Goal: Task Accomplishment & Management: Use online tool/utility

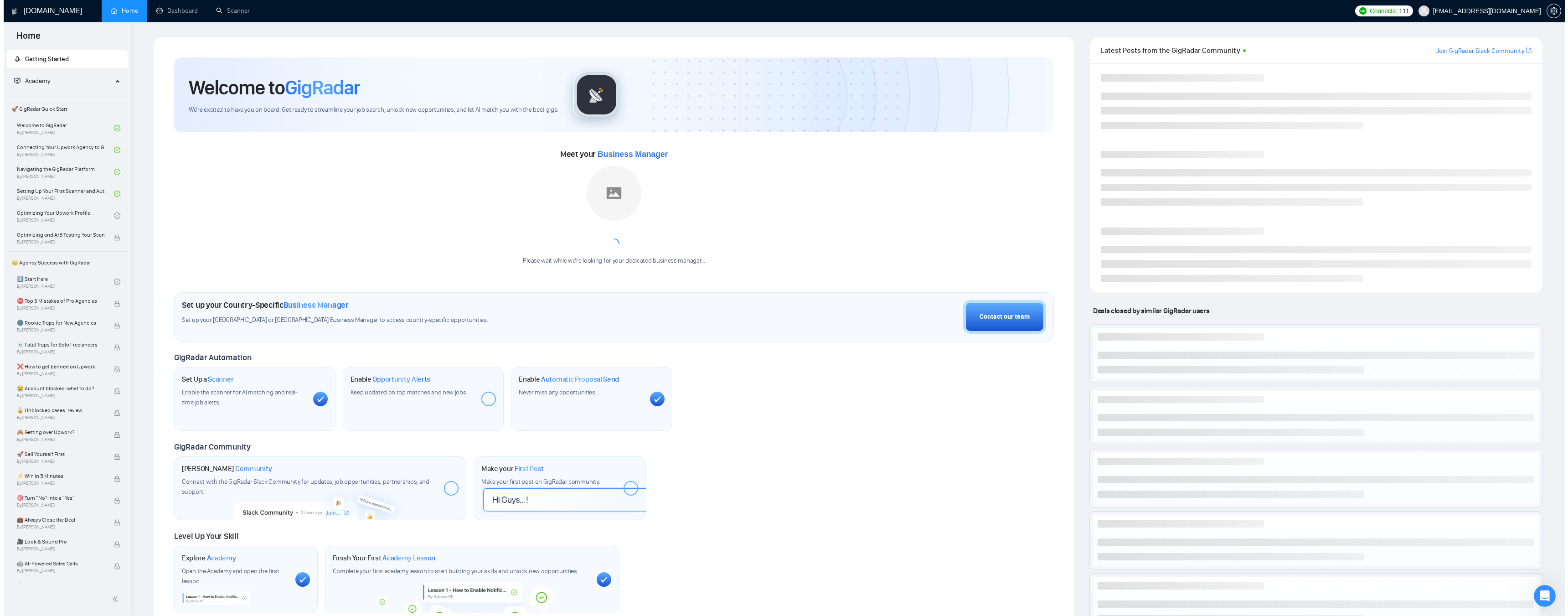
scroll to position [2164, 0]
click at [175, 12] on link "Dashboard" at bounding box center [174, 10] width 42 height 7
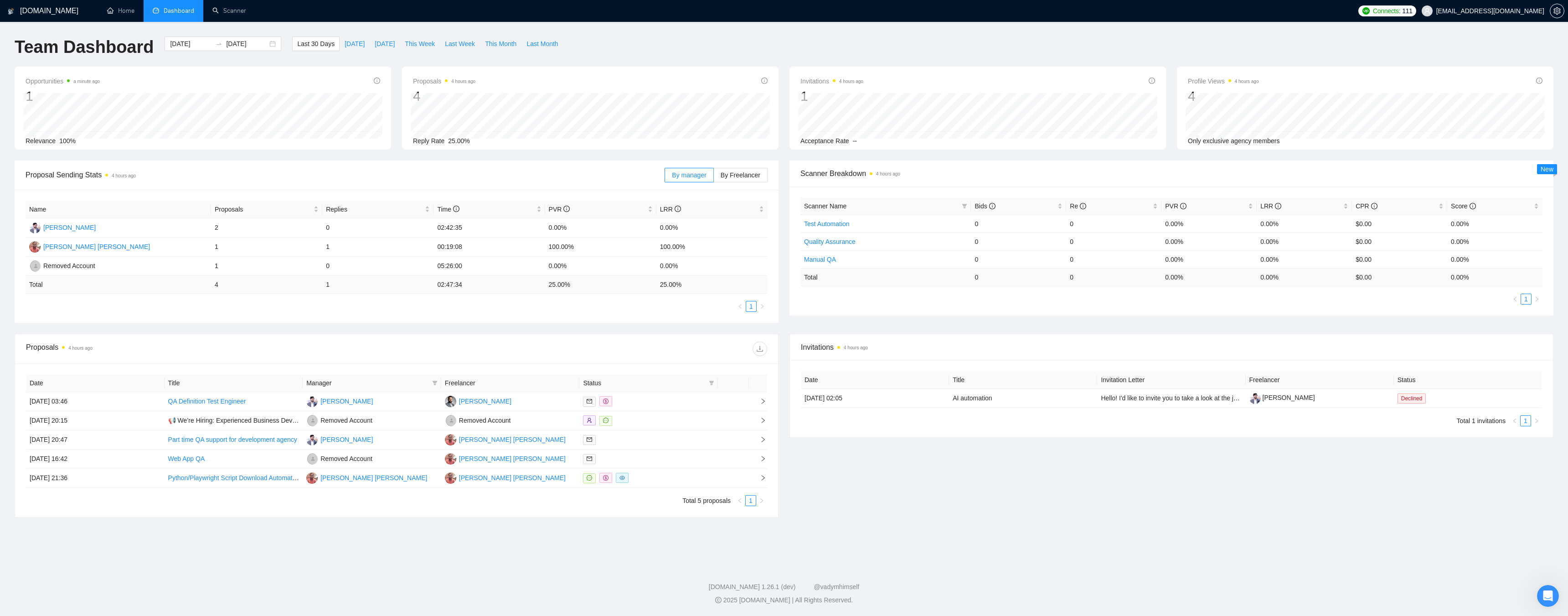
click at [896, 7] on ul "Home Dashboard Scanner" at bounding box center [724, 11] width 1259 height 22
click at [732, 6] on ul "Home Dashboard Scanner" at bounding box center [724, 11] width 1259 height 22
click at [239, 11] on link "Scanner" at bounding box center [229, 10] width 34 height 7
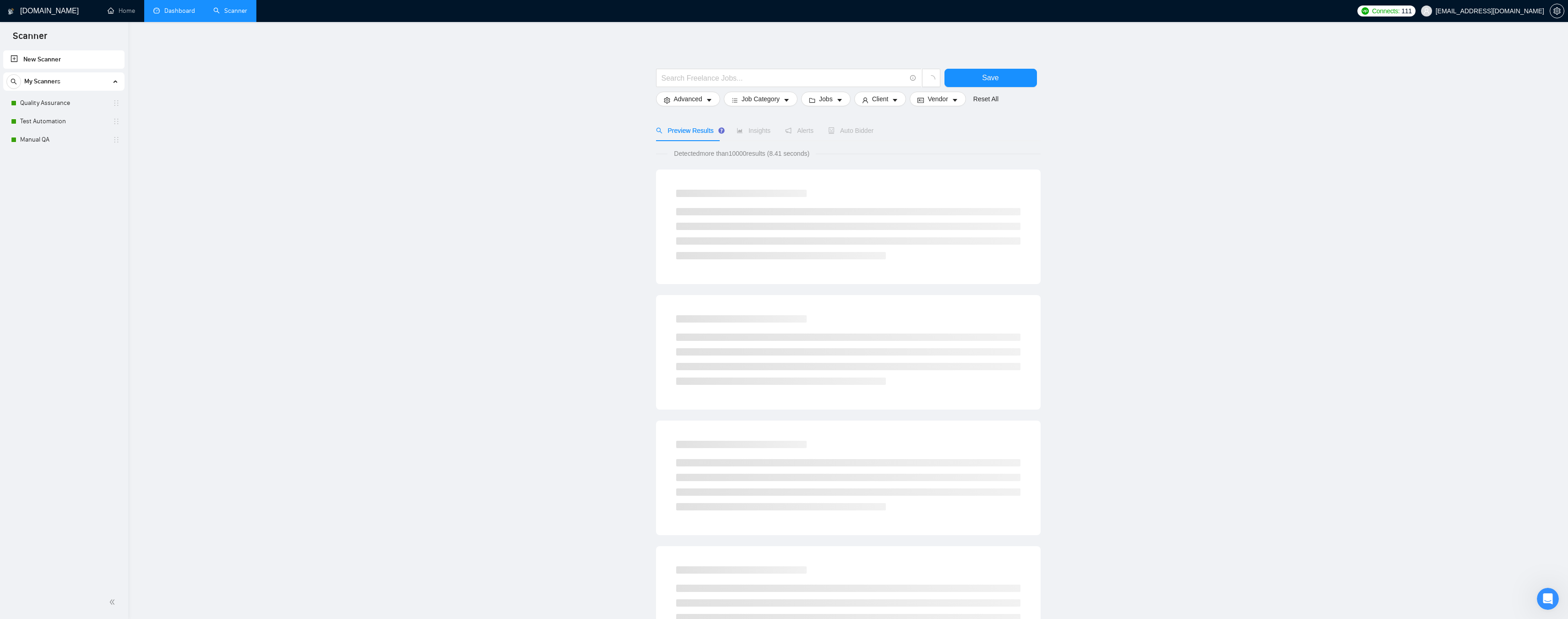
click at [182, 12] on link "Dashboard" at bounding box center [175, 10] width 42 height 7
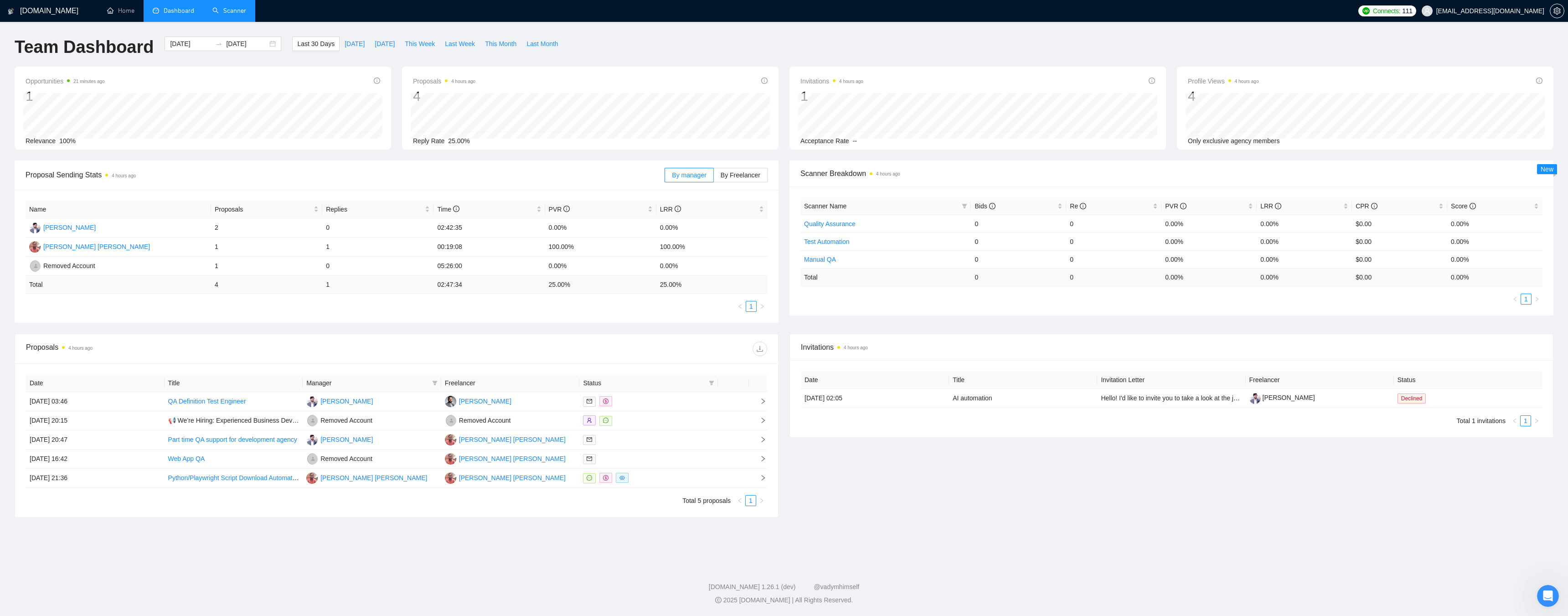
click at [184, 6] on li "Dashboard" at bounding box center [173, 11] width 60 height 22
click at [1554, 10] on icon "setting" at bounding box center [1557, 11] width 7 height 7
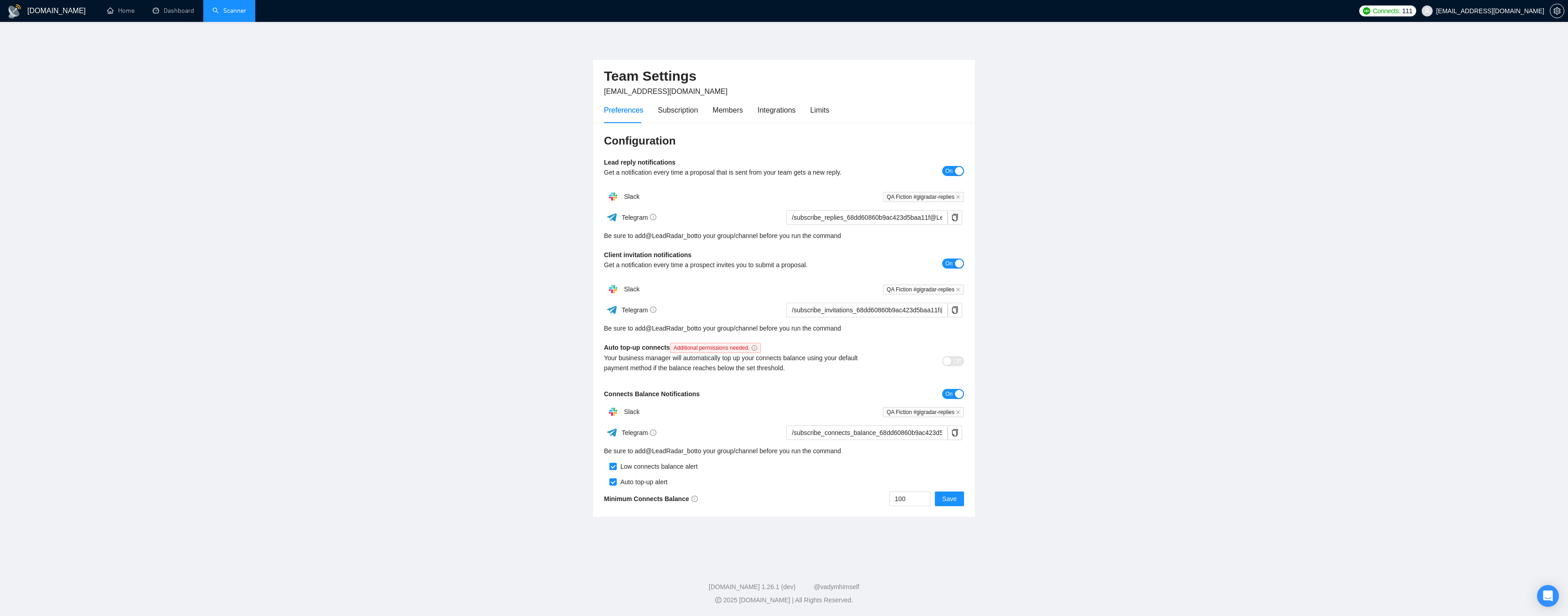
click at [230, 7] on link "Scanner" at bounding box center [229, 10] width 34 height 7
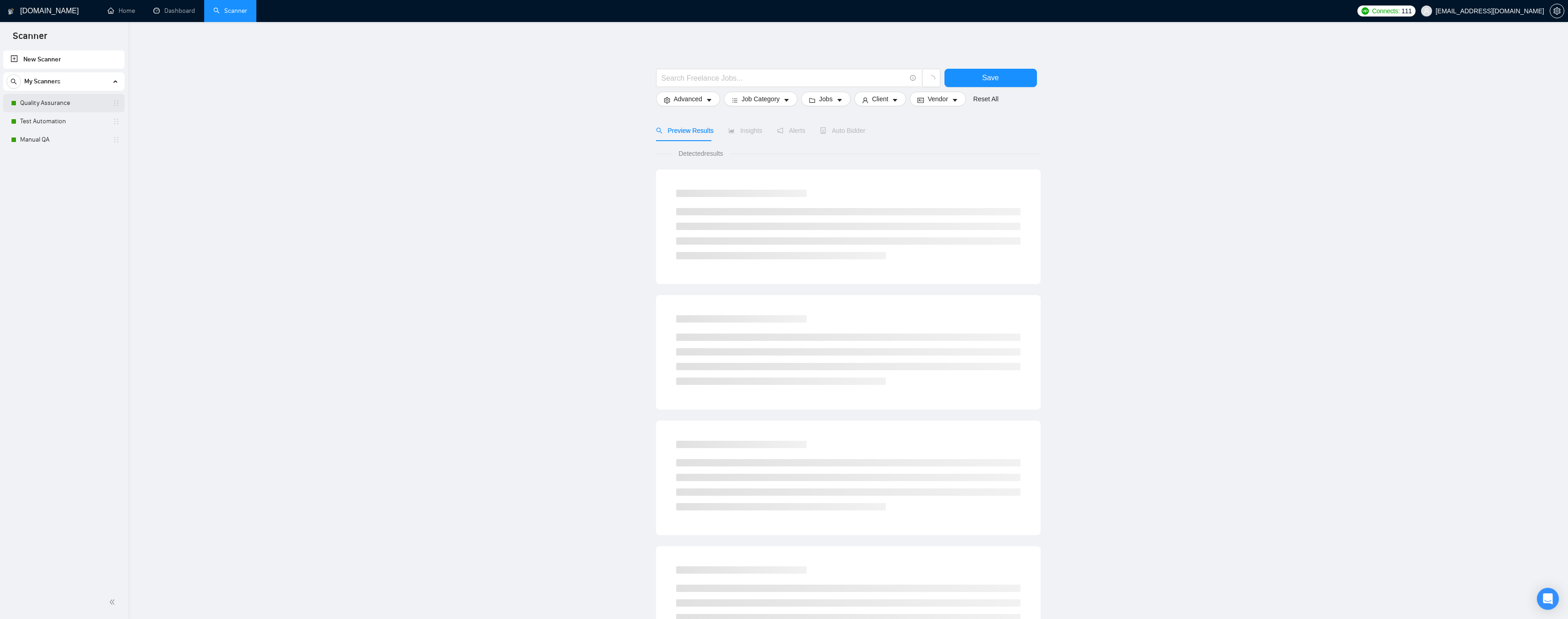
click at [45, 104] on link "Quality Assurance" at bounding box center [64, 103] width 87 height 18
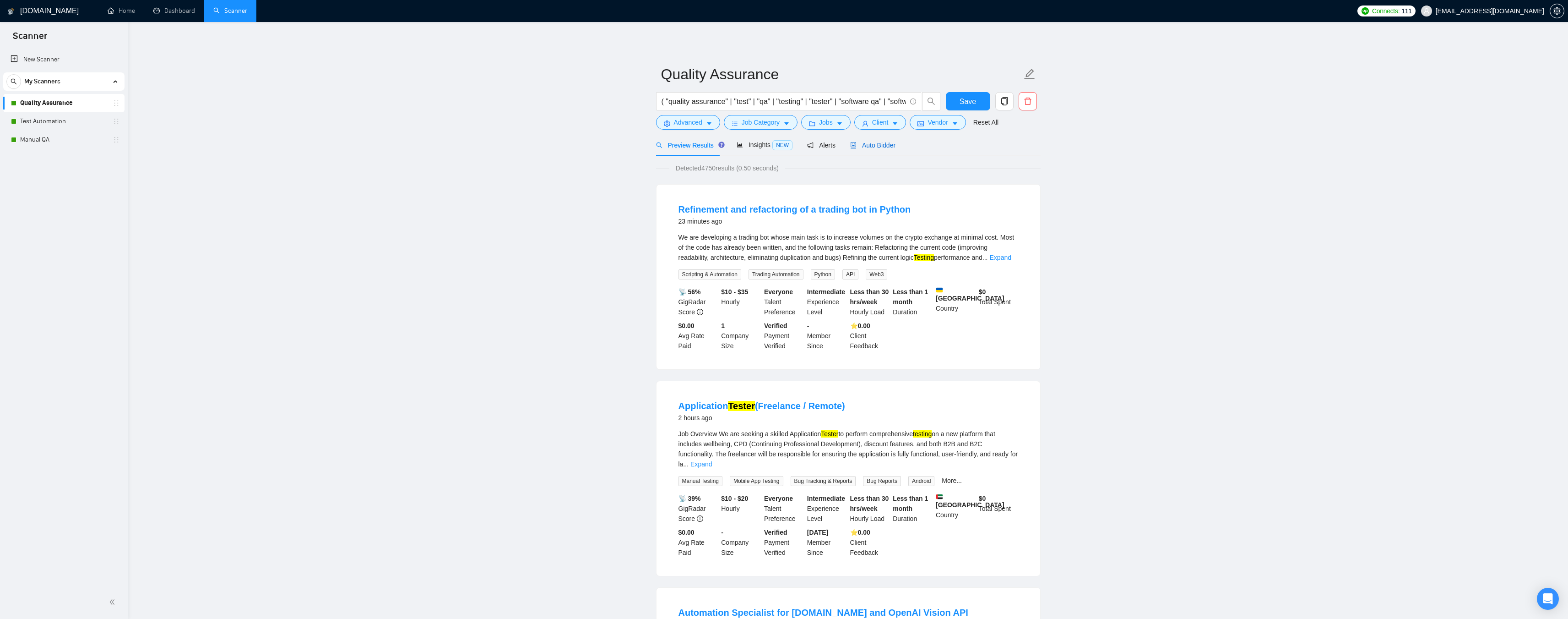
click at [868, 146] on span "Auto Bidder" at bounding box center [872, 145] width 45 height 7
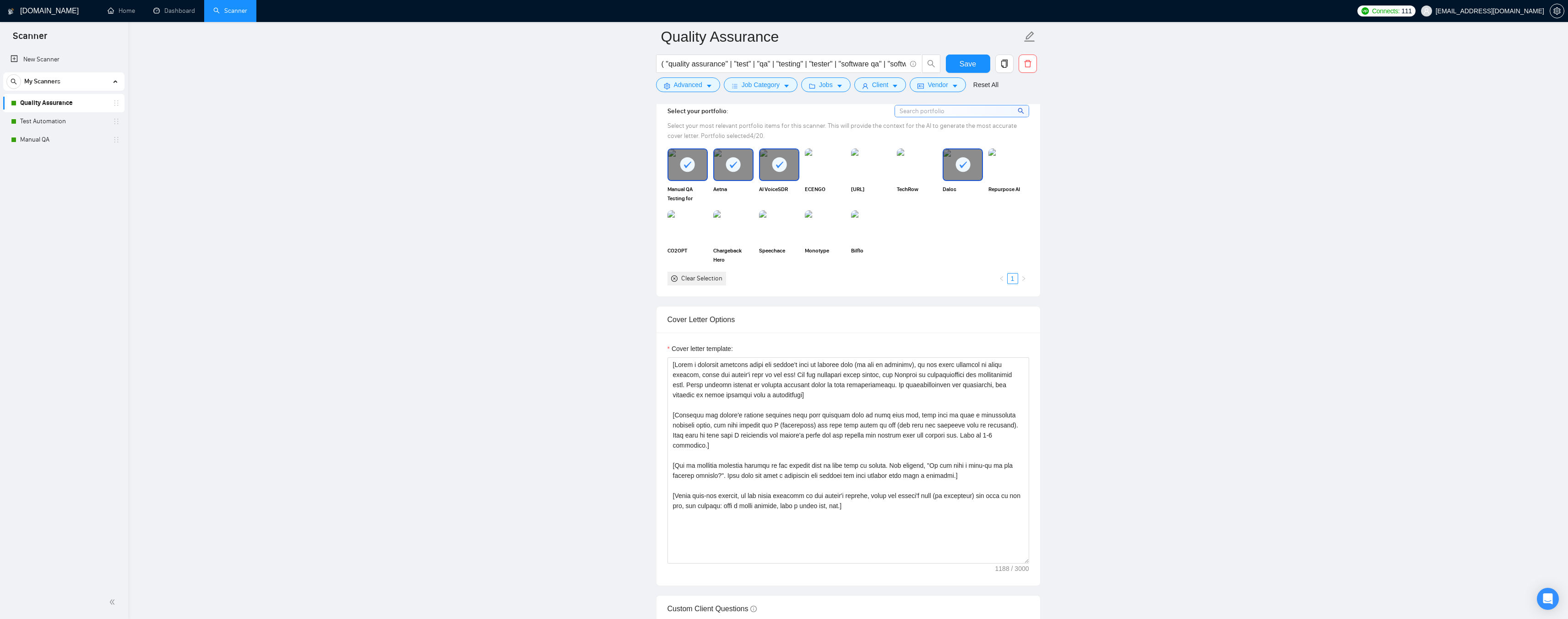
scroll to position [779, 0]
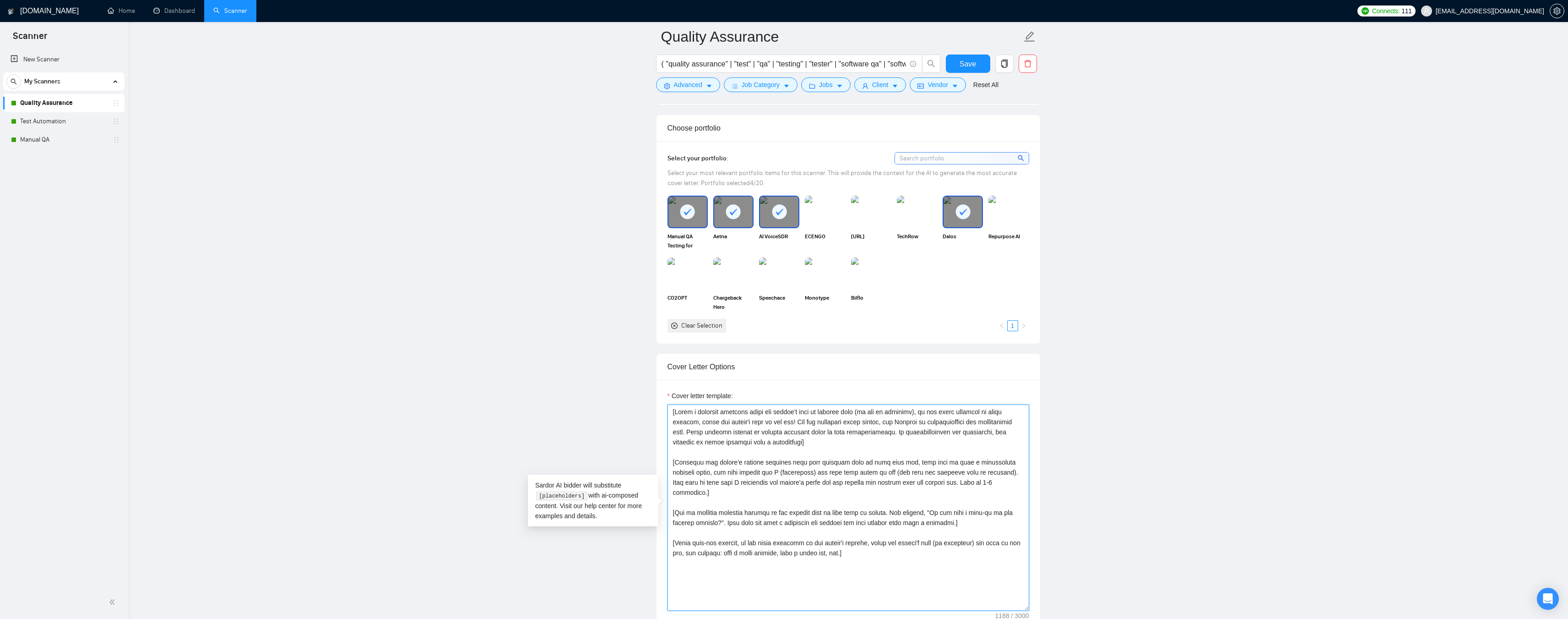
drag, startPoint x: 930, startPoint y: 411, endPoint x: 954, endPoint y: 410, distance: 24.0
click at [954, 410] on textarea "Cover letter template:" at bounding box center [848, 507] width 361 height 206
drag, startPoint x: 977, startPoint y: 412, endPoint x: 742, endPoint y: 419, distance: 235.1
click at [753, 419] on textarea "Cover letter template:" at bounding box center [848, 507] width 361 height 206
click at [694, 421] on textarea "Cover letter template:" at bounding box center [848, 507] width 361 height 206
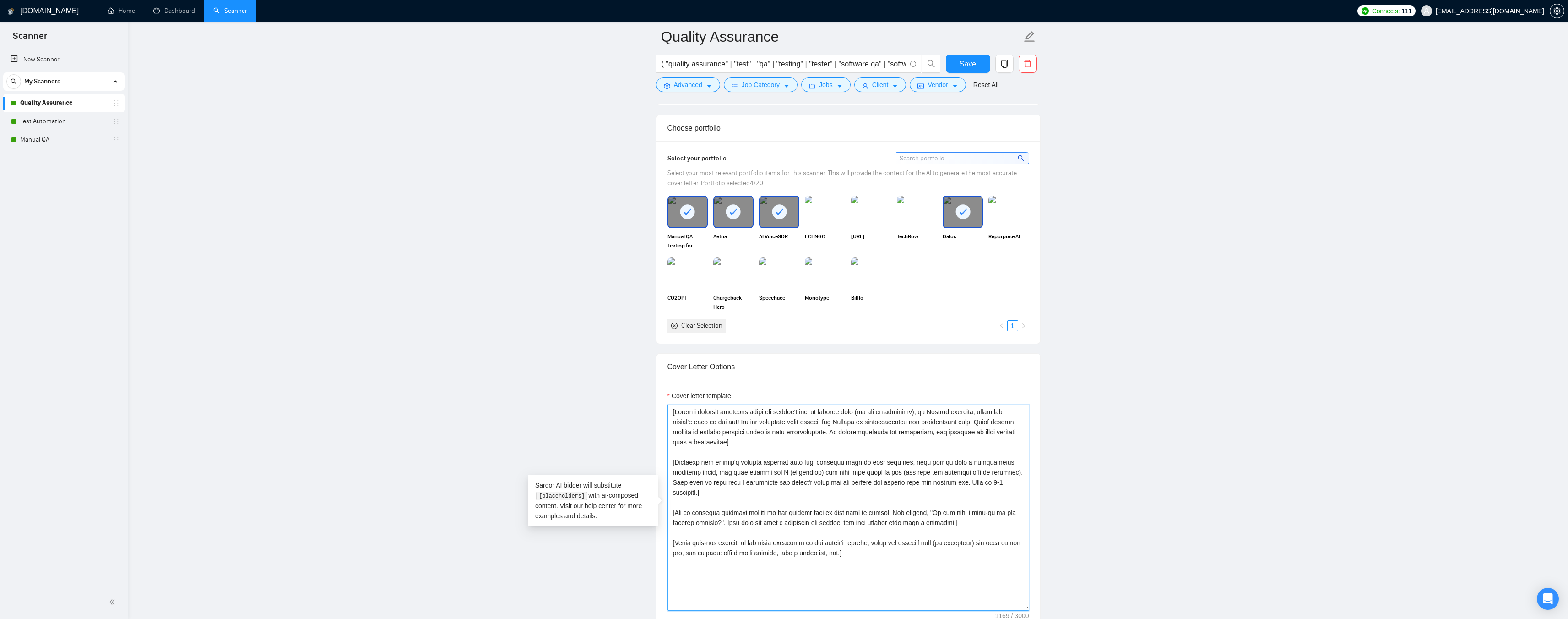
click at [764, 421] on textarea "Cover letter template:" at bounding box center [848, 507] width 361 height 206
click at [826, 421] on textarea "Cover letter template:" at bounding box center [848, 507] width 361 height 206
click at [872, 421] on textarea "Cover letter template:" at bounding box center [848, 507] width 361 height 206
click at [927, 420] on textarea "Cover letter template:" at bounding box center [848, 507] width 361 height 206
click at [889, 420] on textarea "Cover letter template:" at bounding box center [848, 507] width 361 height 206
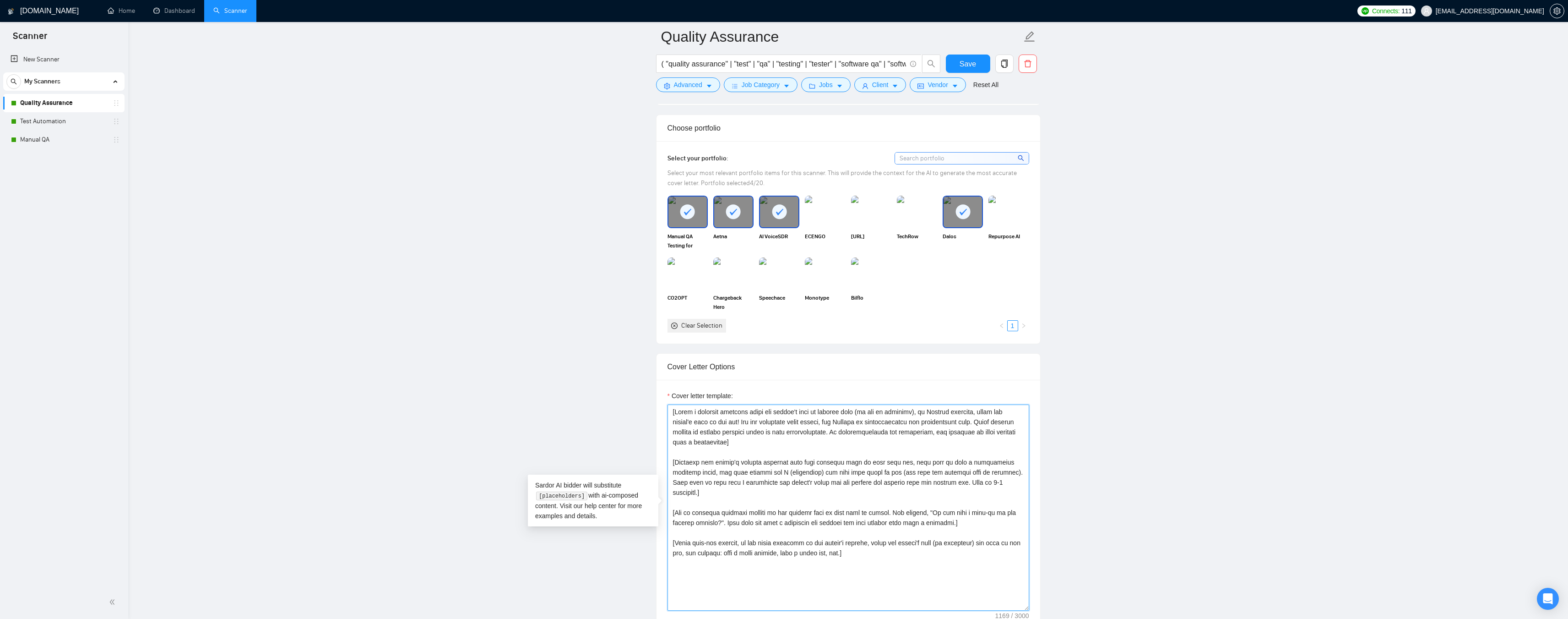
click at [943, 417] on textarea "Cover letter template:" at bounding box center [848, 507] width 361 height 206
click at [963, 421] on textarea "Cover letter template:" at bounding box center [848, 507] width 361 height 206
click at [973, 421] on textarea "Cover letter template:" at bounding box center [848, 507] width 361 height 206
drag, startPoint x: 930, startPoint y: 410, endPoint x: 838, endPoint y: 420, distance: 92.5
click at [838, 420] on textarea "Cover letter template:" at bounding box center [848, 507] width 361 height 206
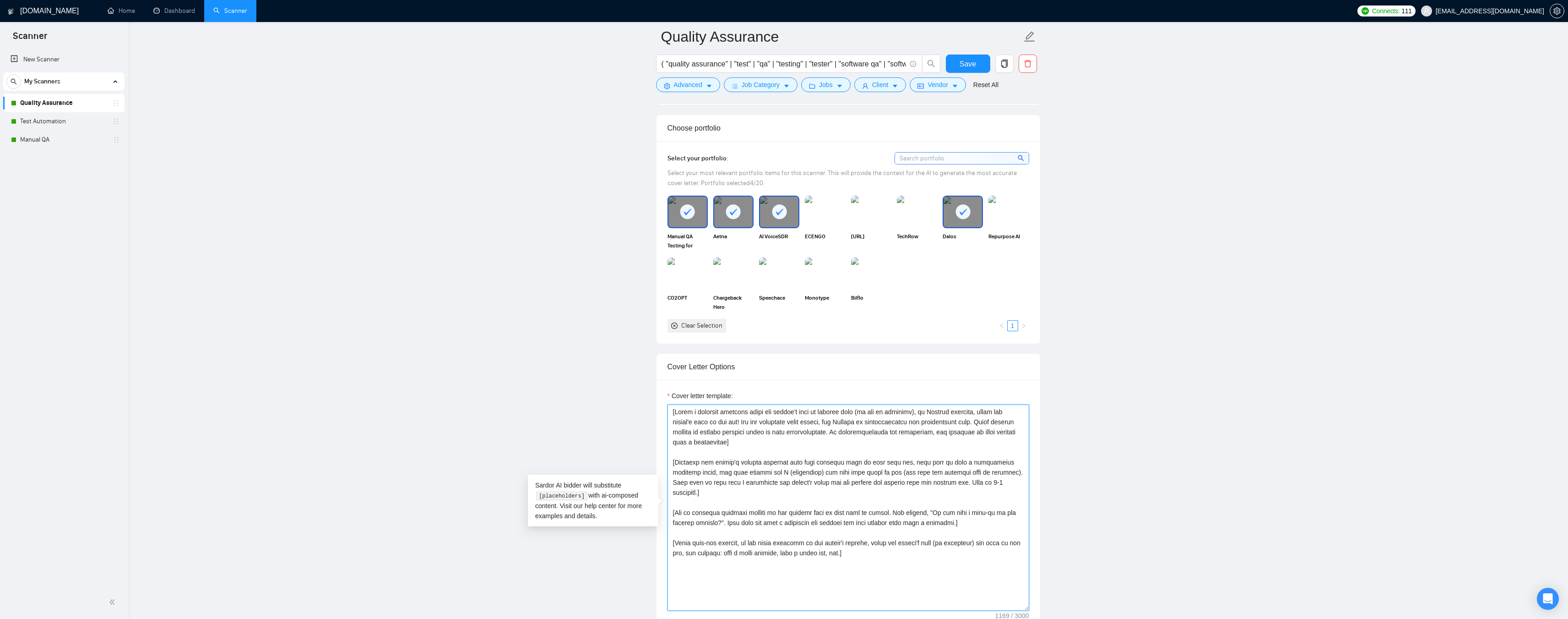
click at [864, 428] on textarea "Cover letter template:" at bounding box center [848, 507] width 361 height 206
click at [740, 421] on textarea "Cover letter template:" at bounding box center [848, 507] width 361 height 206
click at [839, 420] on textarea "Cover letter template:" at bounding box center [848, 507] width 361 height 206
click at [901, 420] on textarea "Cover letter template:" at bounding box center [848, 507] width 361 height 206
drag, startPoint x: 923, startPoint y: 411, endPoint x: 977, endPoint y: 411, distance: 54.0
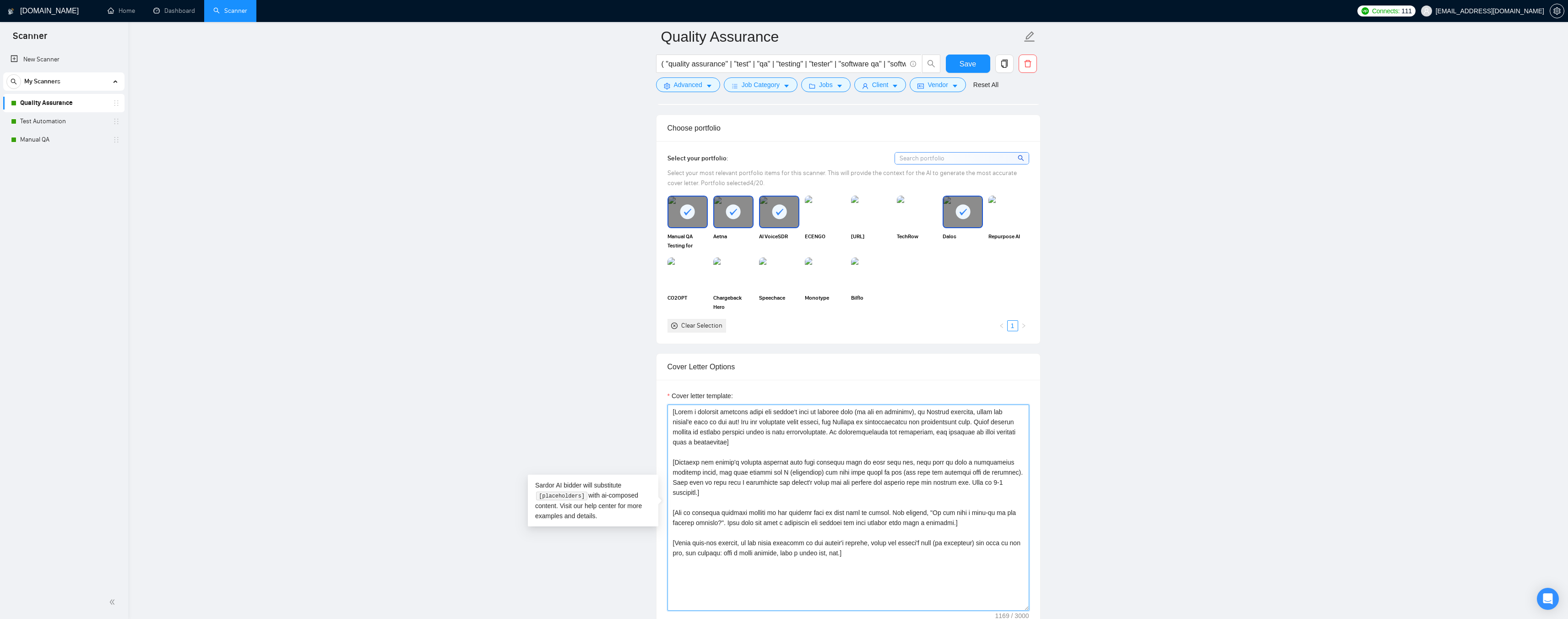
click at [977, 411] on textarea "Cover letter template:" at bounding box center [848, 507] width 361 height 206
click at [978, 411] on textarea "Cover letter template:" at bounding box center [848, 507] width 361 height 206
drag, startPoint x: 792, startPoint y: 423, endPoint x: 902, endPoint y: 420, distance: 110.0
click at [902, 420] on textarea "Cover letter template:" at bounding box center [848, 507] width 361 height 206
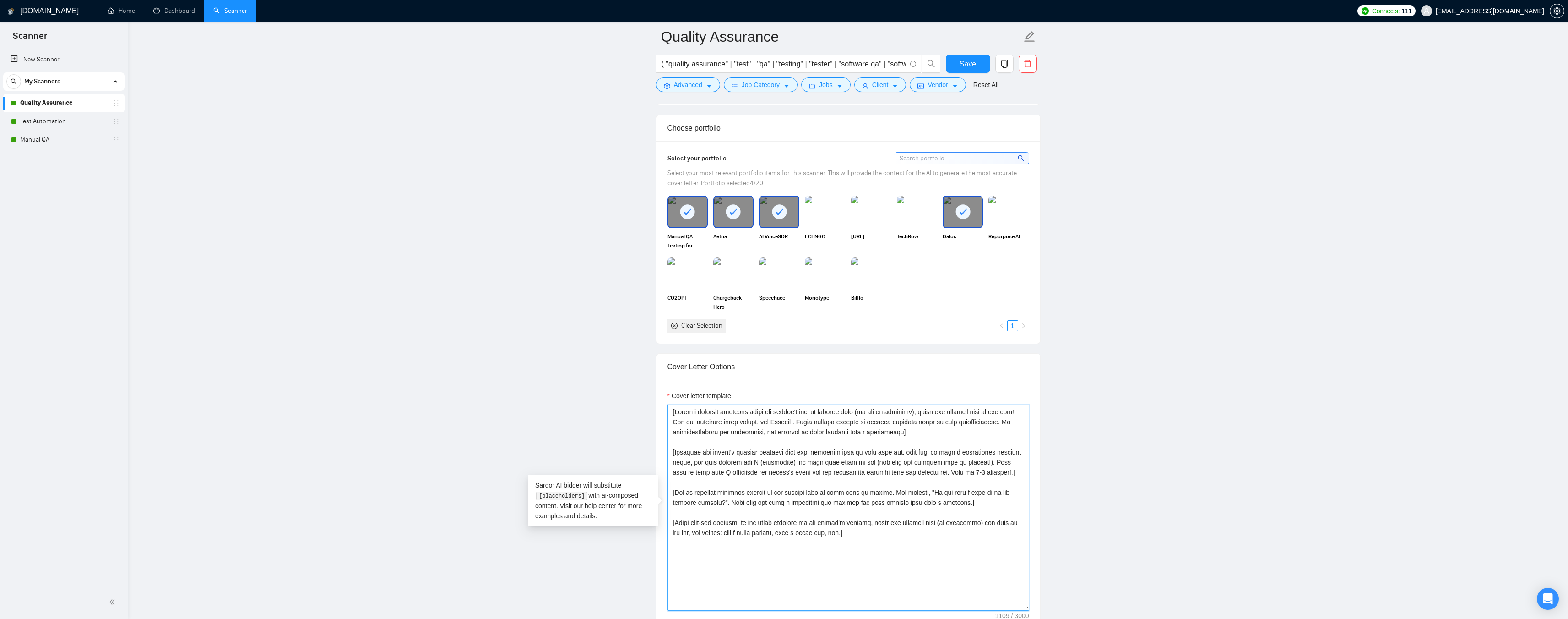
click at [797, 421] on textarea "Cover letter template:" at bounding box center [848, 507] width 361 height 206
drag, startPoint x: 793, startPoint y: 421, endPoint x: 671, endPoint y: 421, distance: 122.0
click at [671, 421] on textarea "Cover letter template:" at bounding box center [848, 507] width 361 height 206
paste textarea "in conversational yet professional tone"
drag, startPoint x: 924, startPoint y: 412, endPoint x: 1016, endPoint y: 409, distance: 92.0
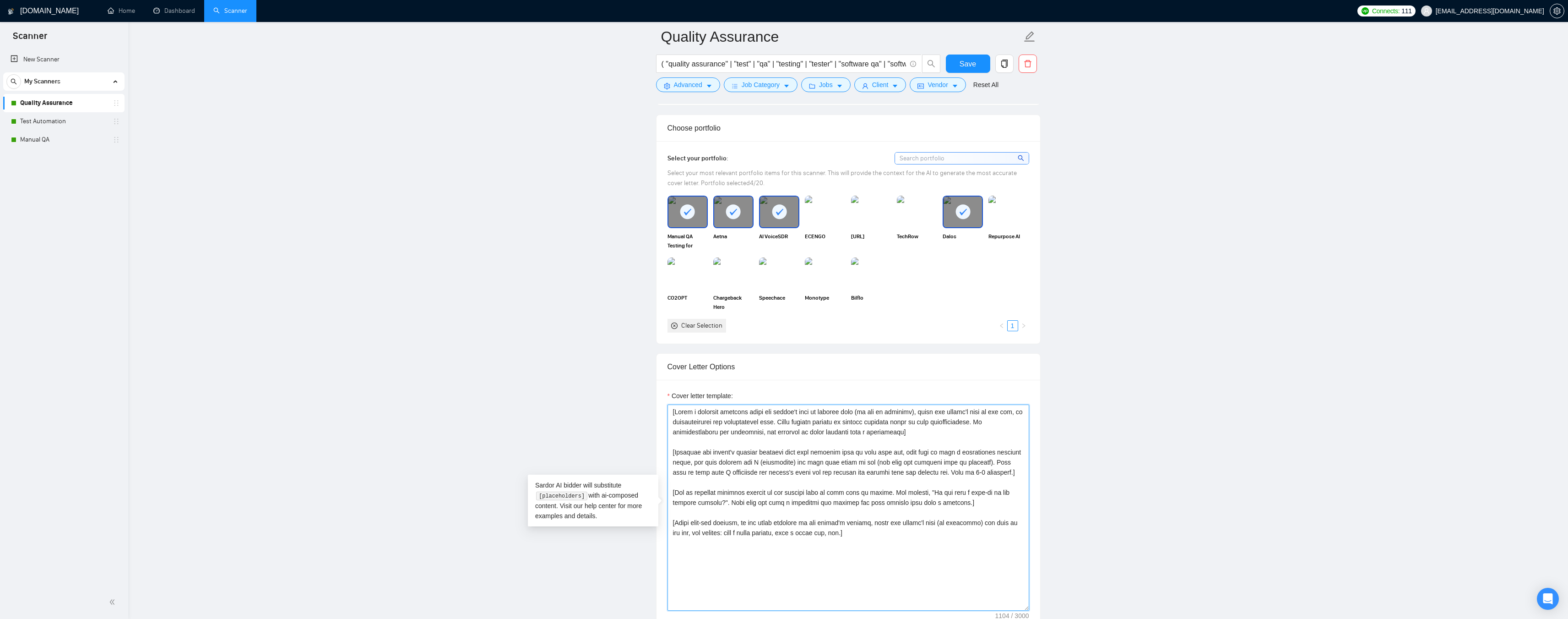
click at [1016, 409] on textarea "Cover letter template:" at bounding box center [848, 507] width 361 height 206
click at [685, 421] on textarea "Cover letter template:" at bounding box center [848, 507] width 361 height 206
paste textarea "using the client's time of the day"
click at [832, 424] on textarea "Cover letter template:" at bounding box center [848, 507] width 361 height 206
click at [941, 421] on textarea "Cover letter template:" at bounding box center [848, 507] width 361 height 206
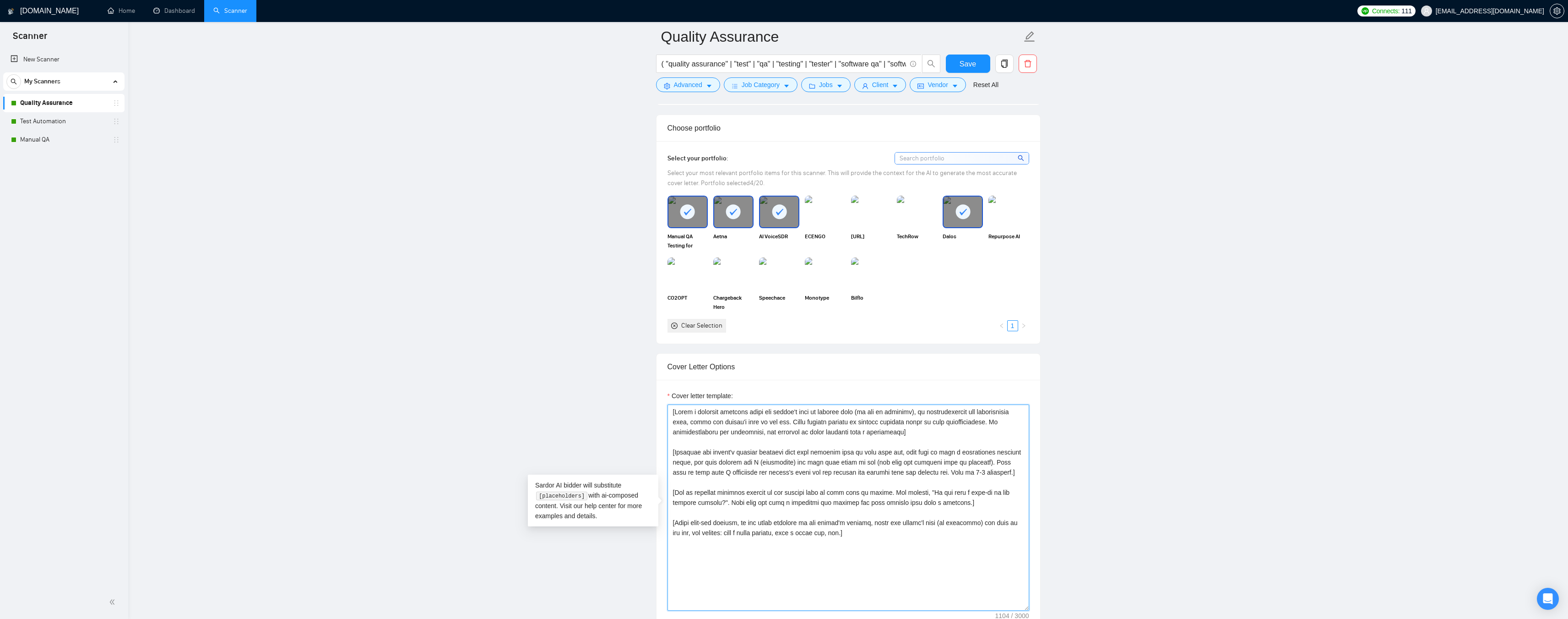
click at [986, 421] on textarea "Cover letter template:" at bounding box center [848, 507] width 361 height 206
click at [1005, 421] on textarea "Cover letter template:" at bounding box center [848, 507] width 361 height 206
click at [948, 411] on textarea "Cover letter template:" at bounding box center [848, 507] width 361 height 206
click at [925, 411] on textarea "Cover letter template:" at bounding box center [848, 507] width 361 height 206
click at [978, 411] on textarea "Cover letter template:" at bounding box center [848, 507] width 361 height 206
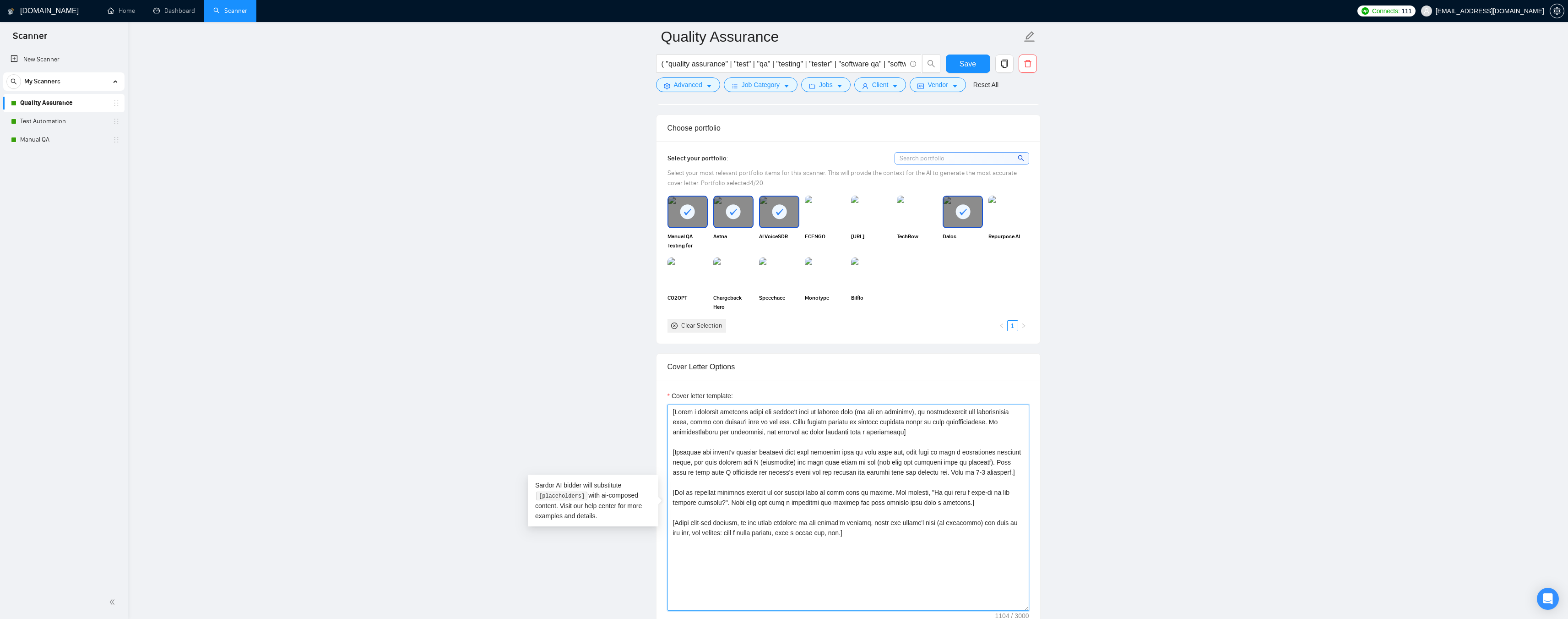
click at [1001, 410] on textarea "Cover letter template:" at bounding box center [848, 507] width 361 height 206
click at [678, 422] on textarea "Cover letter template:" at bounding box center [848, 507] width 361 height 206
click at [696, 421] on textarea "Cover letter template:" at bounding box center [848, 507] width 361 height 206
click at [742, 420] on textarea "Cover letter template:" at bounding box center [848, 507] width 361 height 206
click at [792, 420] on textarea "Cover letter template:" at bounding box center [848, 507] width 361 height 206
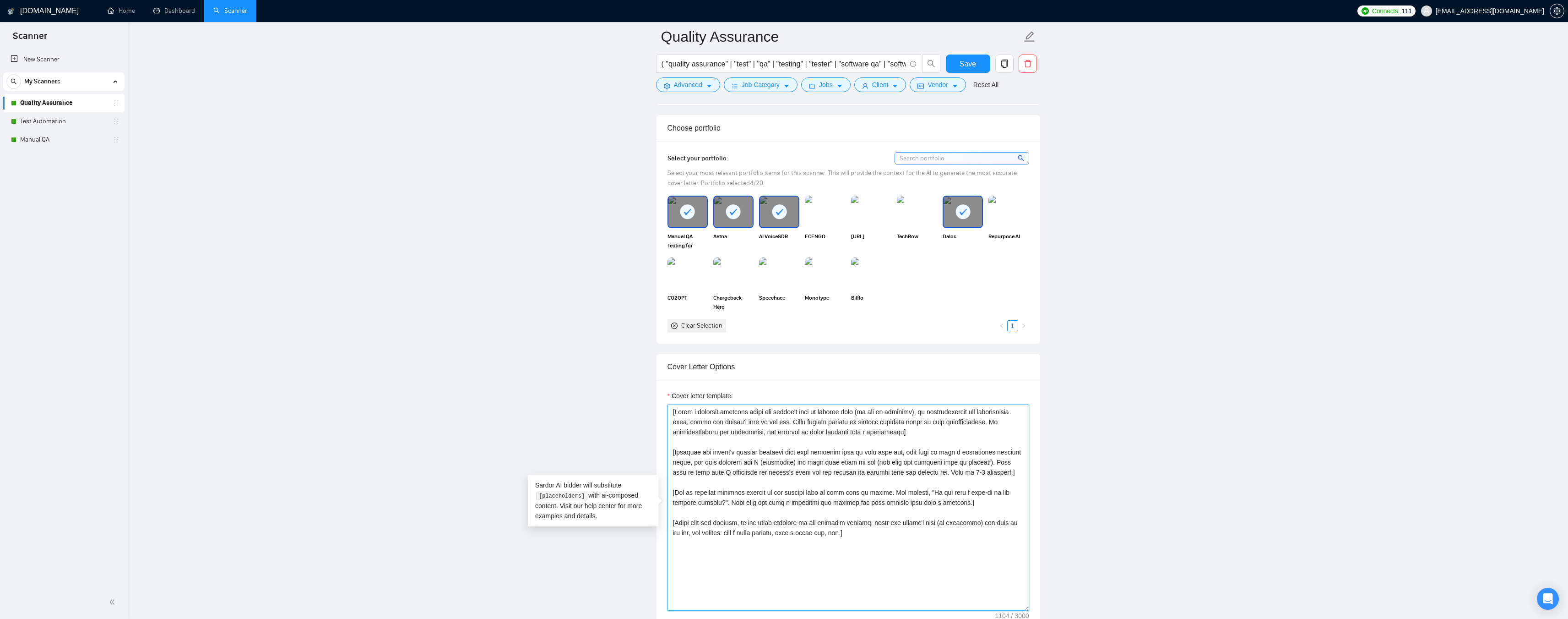
click at [835, 421] on textarea "Cover letter template:" at bounding box center [848, 507] width 361 height 206
click at [880, 422] on textarea "Cover letter template:" at bounding box center [848, 507] width 361 height 206
click at [917, 421] on textarea "Cover letter template:" at bounding box center [848, 507] width 361 height 206
click at [962, 421] on textarea "Cover letter template:" at bounding box center [848, 507] width 361 height 206
click at [701, 433] on textarea "Cover letter template:" at bounding box center [848, 507] width 361 height 206
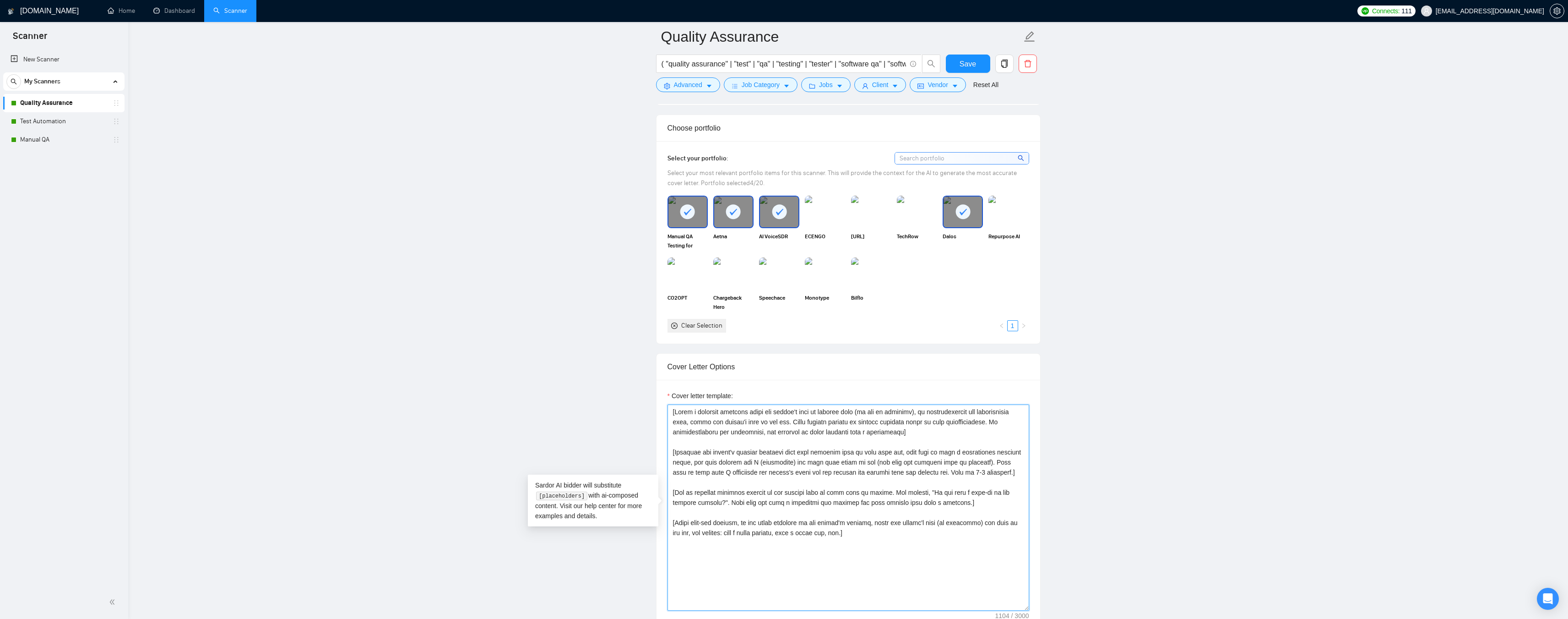
click at [760, 431] on textarea "Cover letter template:" at bounding box center [848, 507] width 361 height 206
click at [822, 431] on textarea "Cover letter template:" at bounding box center [848, 507] width 361 height 206
click at [874, 429] on textarea "Cover letter template:" at bounding box center [848, 507] width 361 height 206
click at [690, 451] on textarea "Cover letter template:" at bounding box center [848, 507] width 361 height 206
click at [729, 451] on textarea "Cover letter template:" at bounding box center [848, 507] width 361 height 206
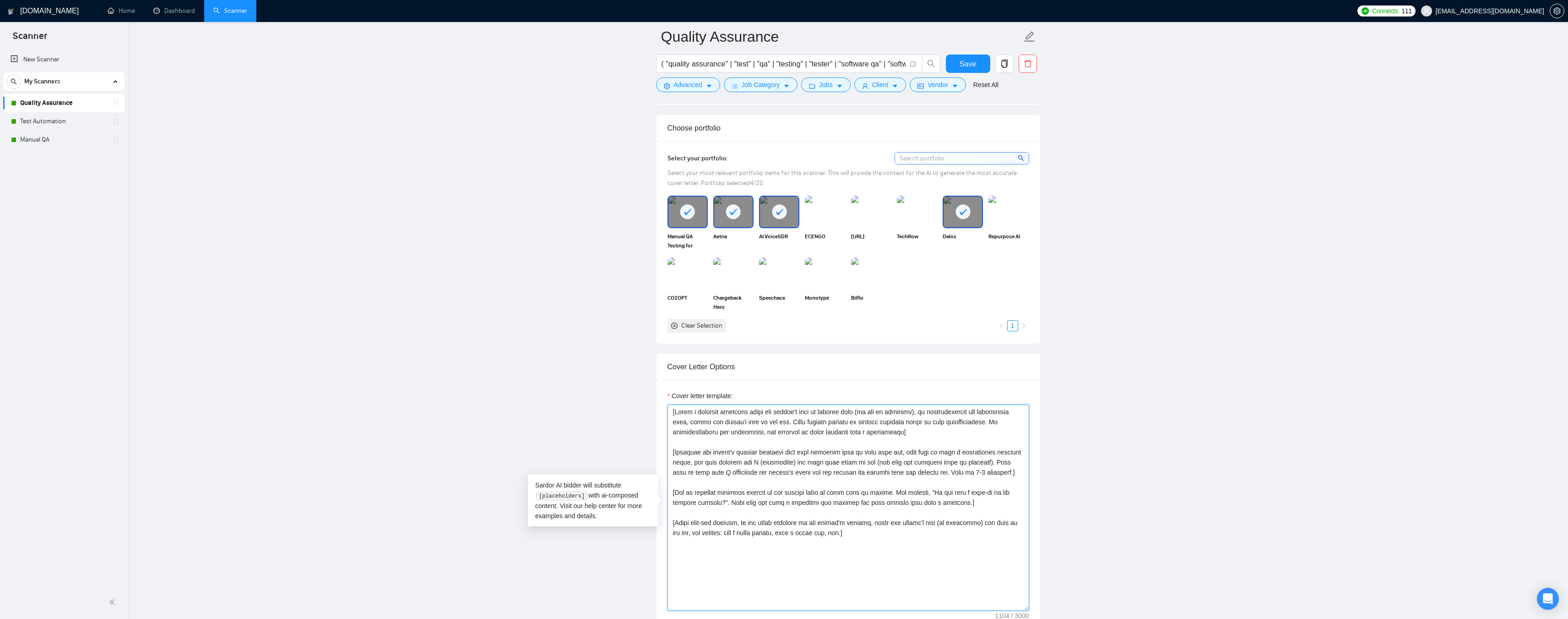
click at [767, 452] on textarea "Cover letter template:" at bounding box center [848, 507] width 361 height 206
click at [931, 452] on textarea "Cover letter template:" at bounding box center [848, 507] width 361 height 206
click at [981, 452] on textarea "Cover letter template:" at bounding box center [848, 507] width 361 height 206
click at [711, 464] on textarea "Cover letter template:" at bounding box center [848, 507] width 361 height 206
click at [776, 463] on textarea "Cover letter template:" at bounding box center [848, 507] width 361 height 206
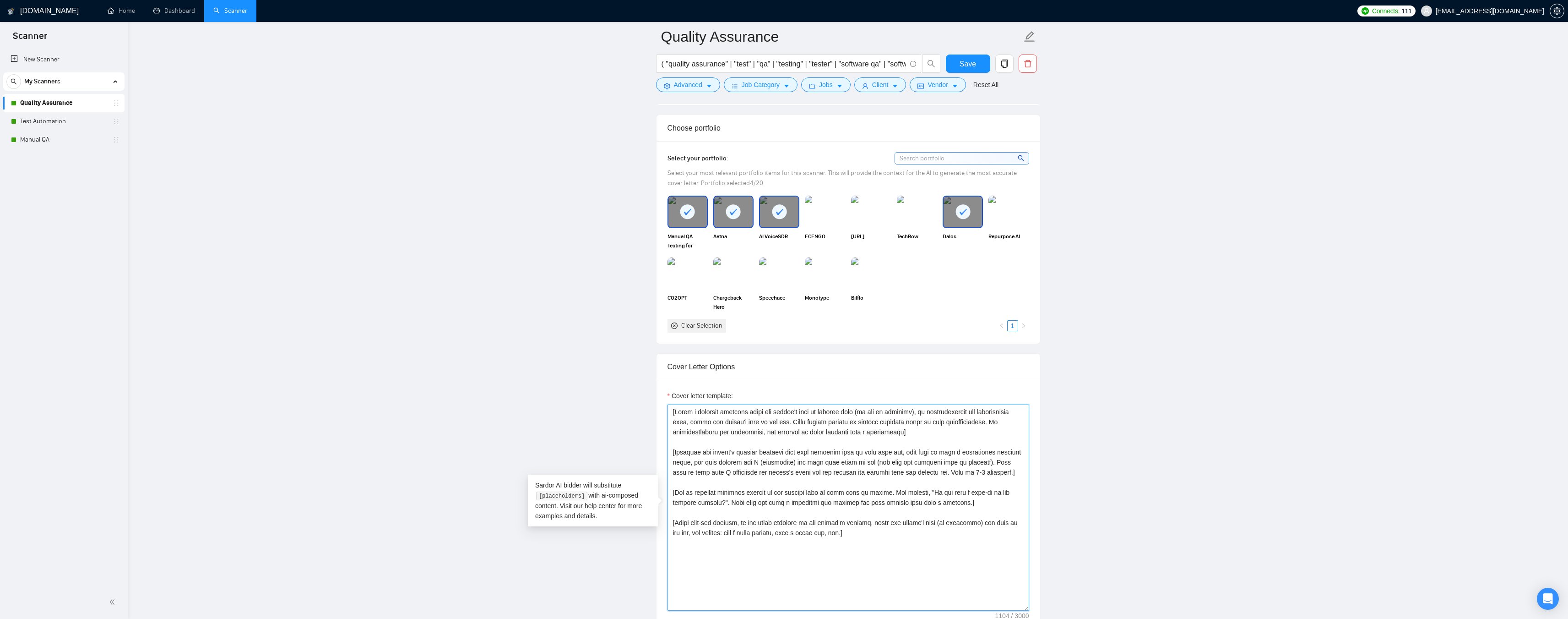
click at [763, 462] on textarea "Cover letter template:" at bounding box center [848, 507] width 361 height 206
click at [811, 462] on textarea "Cover letter template:" at bounding box center [848, 507] width 361 height 206
click at [865, 459] on textarea "Cover letter template:" at bounding box center [848, 507] width 361 height 206
click at [922, 462] on textarea "Cover letter template:" at bounding box center [848, 507] width 361 height 206
click at [962, 462] on textarea "Cover letter template:" at bounding box center [848, 507] width 361 height 206
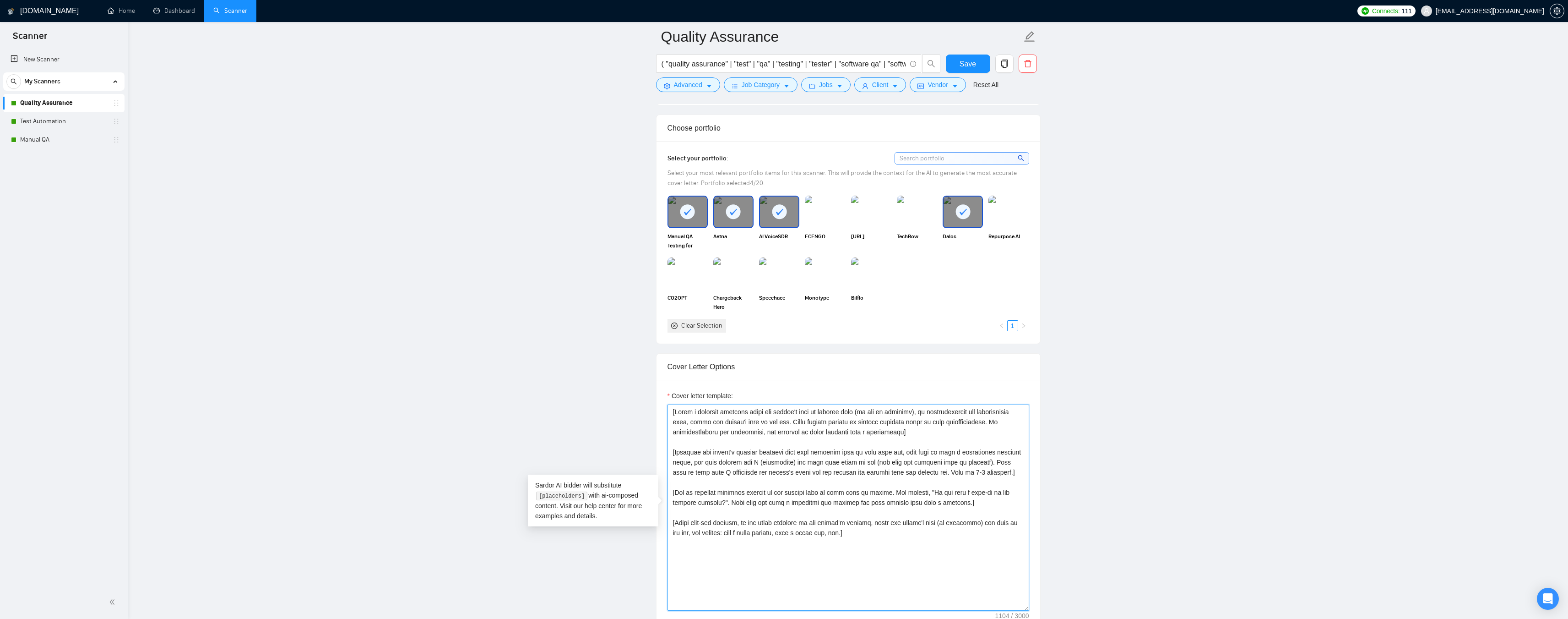
click at [996, 463] on textarea "Cover letter template:" at bounding box center [848, 507] width 361 height 206
click at [714, 475] on textarea "Cover letter template:" at bounding box center [848, 507] width 361 height 206
click at [824, 473] on textarea "Cover letter template:" at bounding box center [848, 507] width 361 height 206
click at [906, 472] on textarea "Cover letter template:" at bounding box center [848, 507] width 361 height 206
click at [949, 472] on textarea "Cover letter template:" at bounding box center [848, 507] width 361 height 206
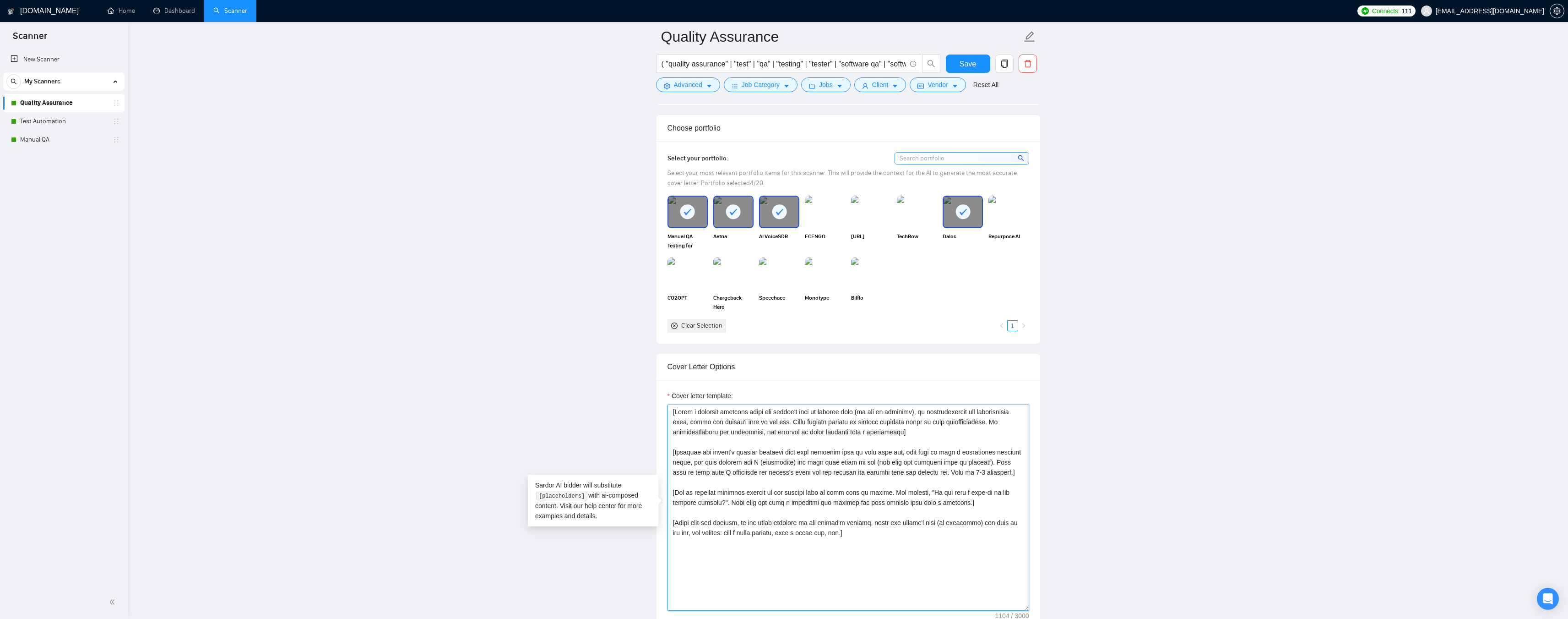
click at [727, 490] on textarea "Cover letter template:" at bounding box center [848, 507] width 361 height 206
click at [903, 493] on textarea "Cover letter template:" at bounding box center [848, 507] width 361 height 206
click at [953, 494] on textarea "Cover letter template:" at bounding box center [848, 507] width 361 height 206
click at [698, 521] on textarea "Cover letter template:" at bounding box center [848, 507] width 361 height 206
click at [768, 521] on textarea "Cover letter template:" at bounding box center [848, 507] width 361 height 206
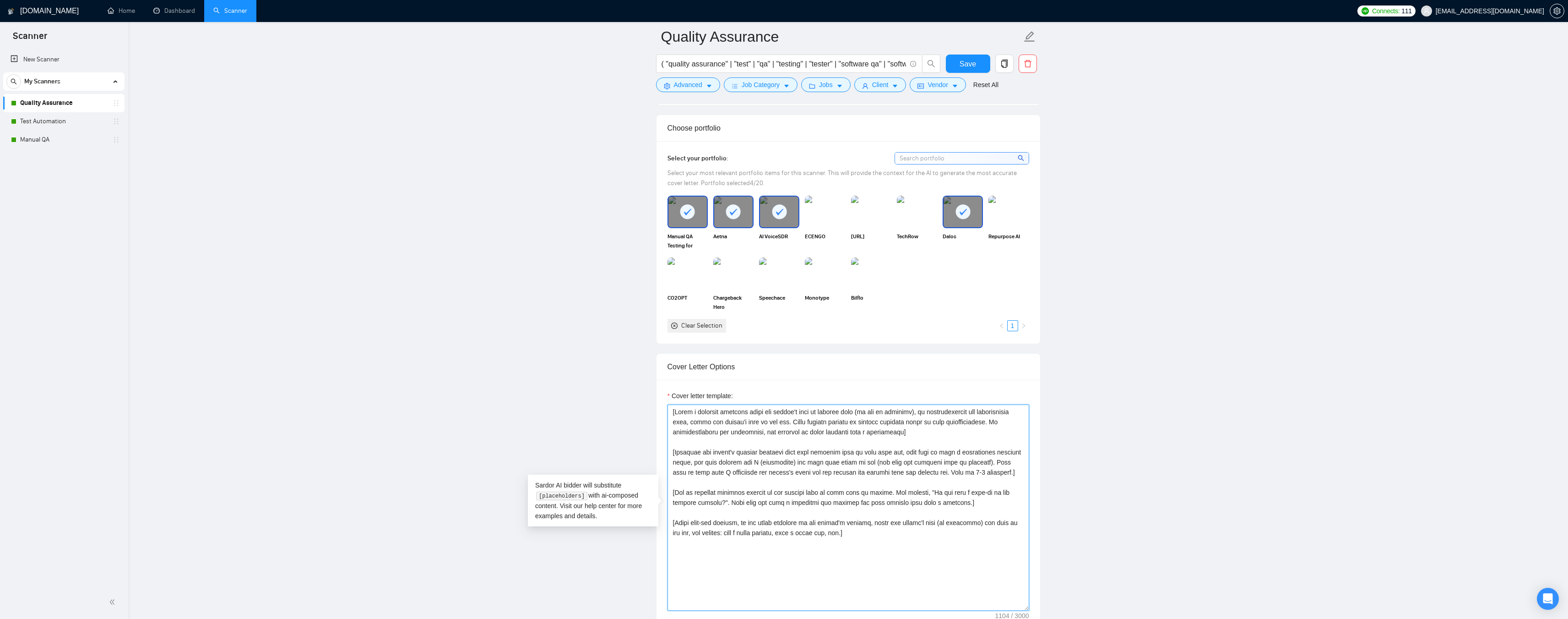
click at [822, 534] on textarea "Cover letter template:" at bounding box center [848, 507] width 361 height 206
click at [871, 531] on textarea "Cover letter template:" at bounding box center [848, 507] width 361 height 206
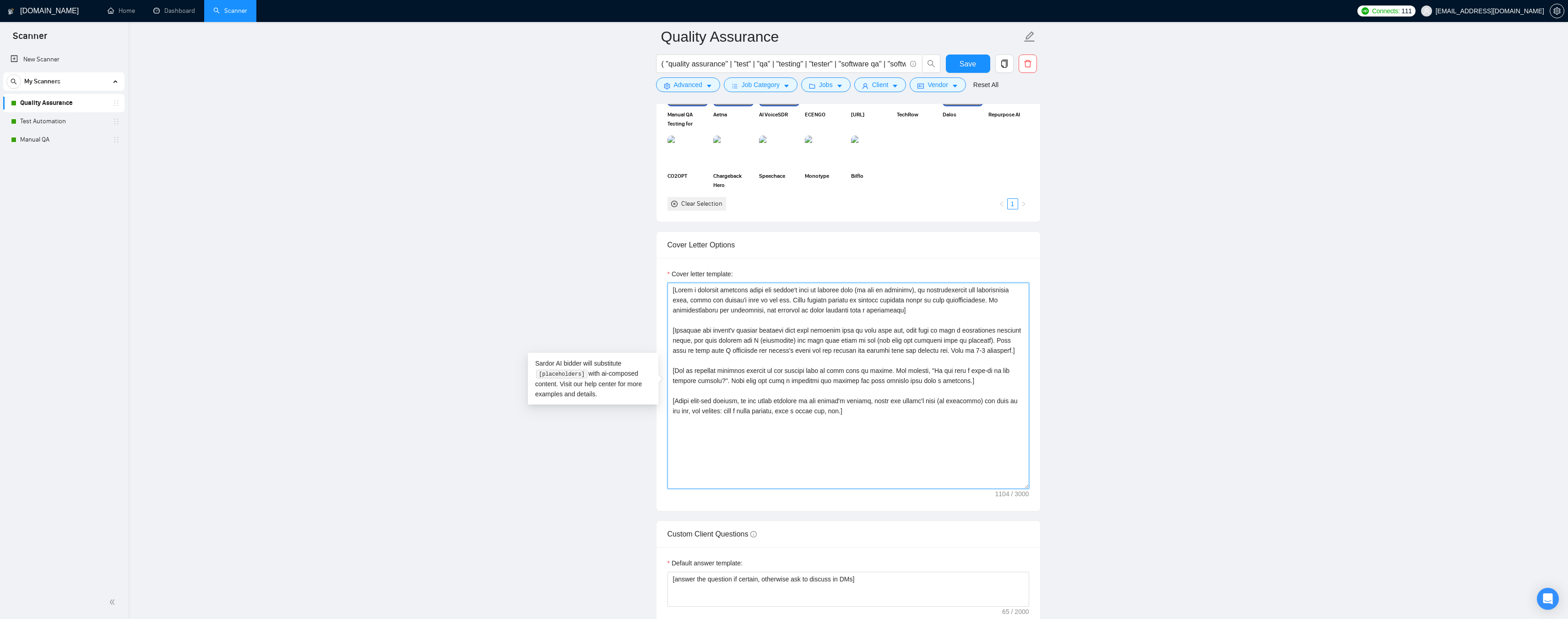
scroll to position [916, 0]
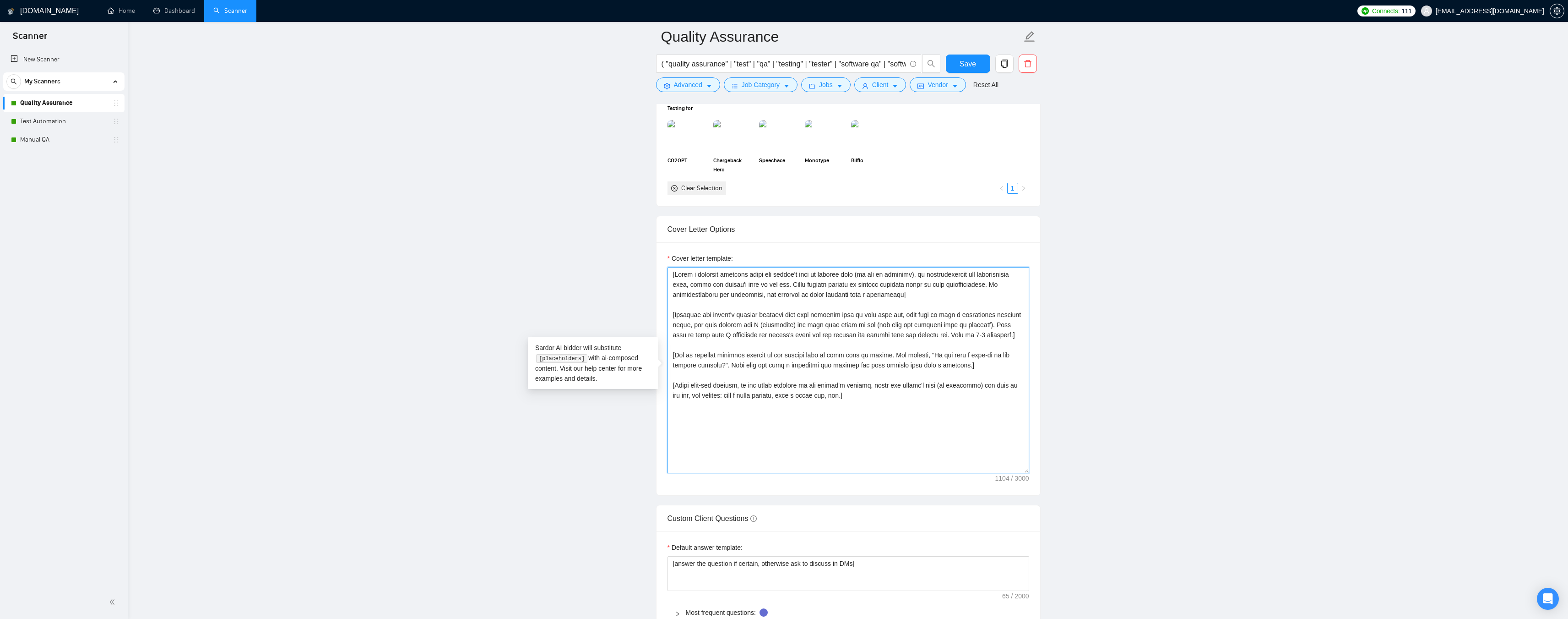
drag, startPoint x: 853, startPoint y: 389, endPoint x: 731, endPoint y: 317, distance: 141.7
click at [731, 317] on textarea "Cover letter template:" at bounding box center [848, 370] width 361 height 206
click at [870, 386] on textarea "Cover letter template:" at bounding box center [848, 370] width 361 height 206
drag, startPoint x: 858, startPoint y: 400, endPoint x: 618, endPoint y: 236, distance: 290.7
click at [618, 236] on main "Quality Assurance ( "quality assurance" | "test" | "qa" | "testing" | "tester" …" at bounding box center [848, 372] width 1410 height 2503
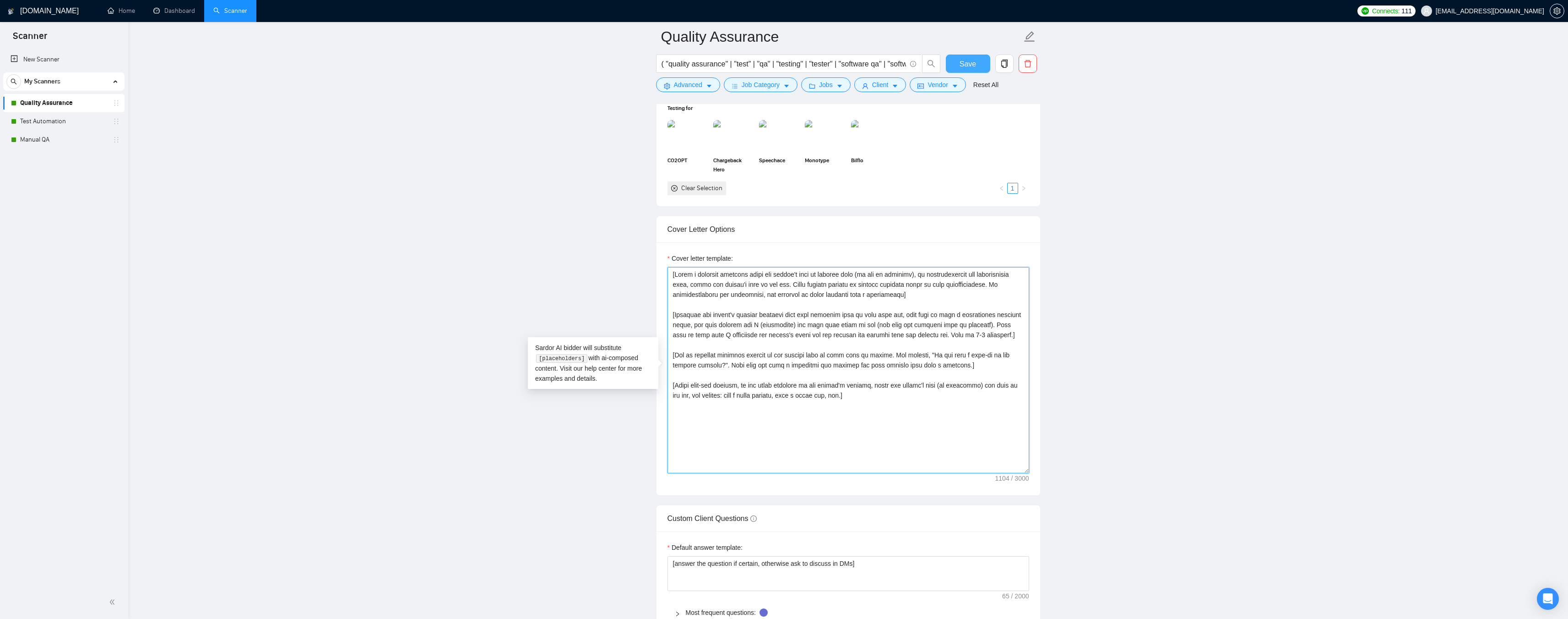
type textarea "[Write a personal greeting using the client's name or company name (if any is p…"
click at [972, 67] on span "Save" at bounding box center [968, 64] width 16 height 12
click at [41, 125] on link "Test Automation" at bounding box center [64, 121] width 87 height 18
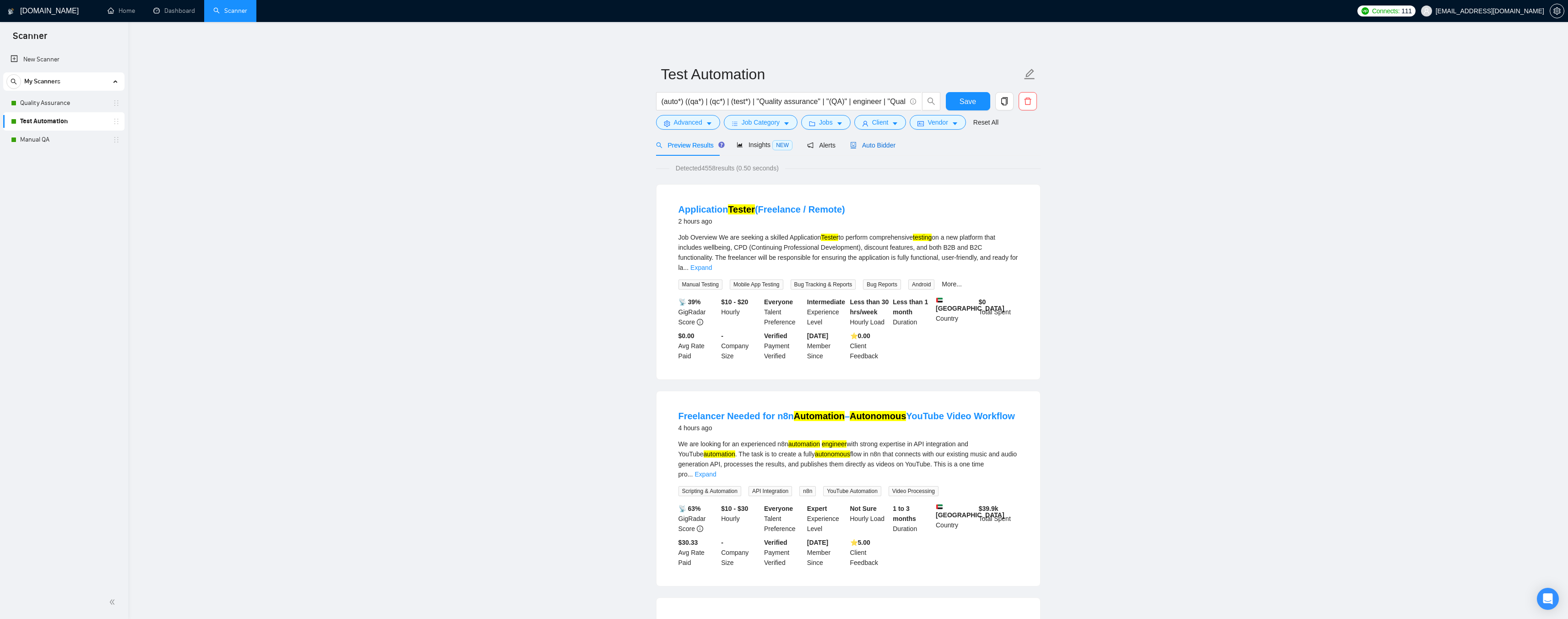
click at [879, 146] on span "Auto Bidder" at bounding box center [872, 145] width 45 height 7
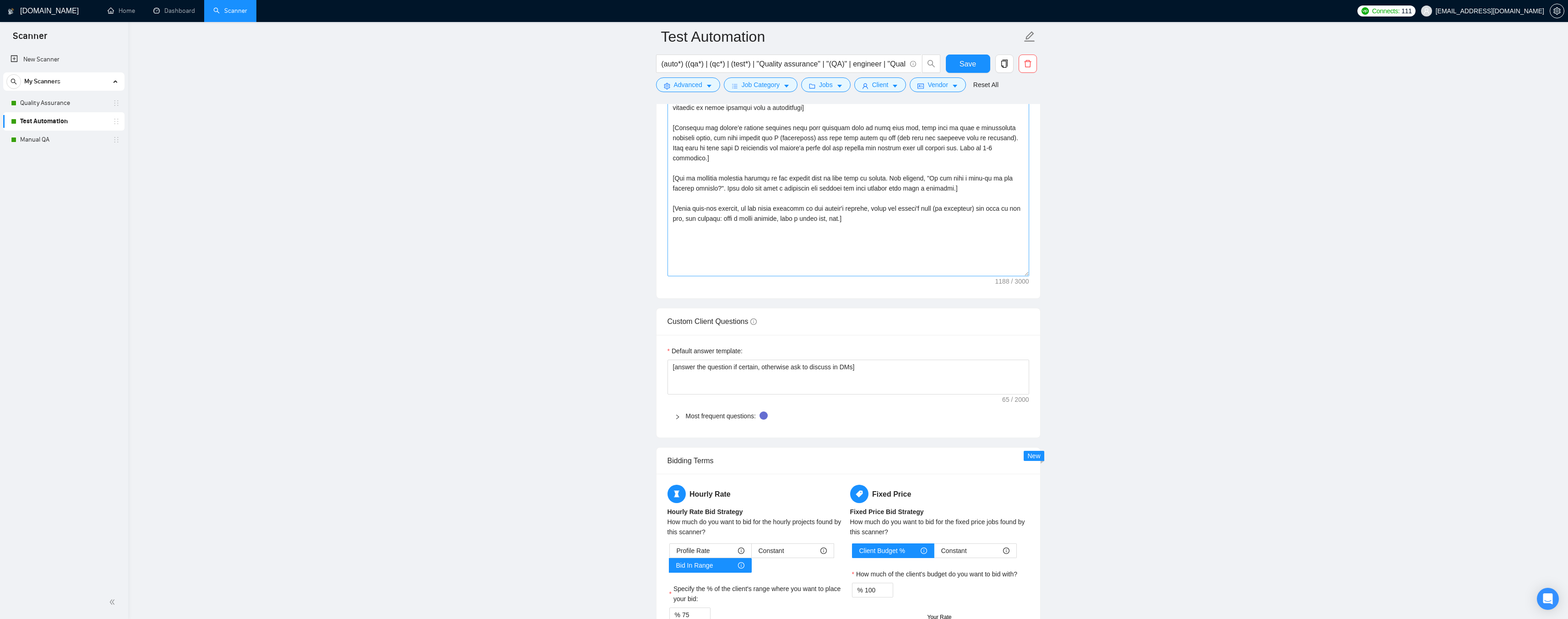
scroll to position [962, 0]
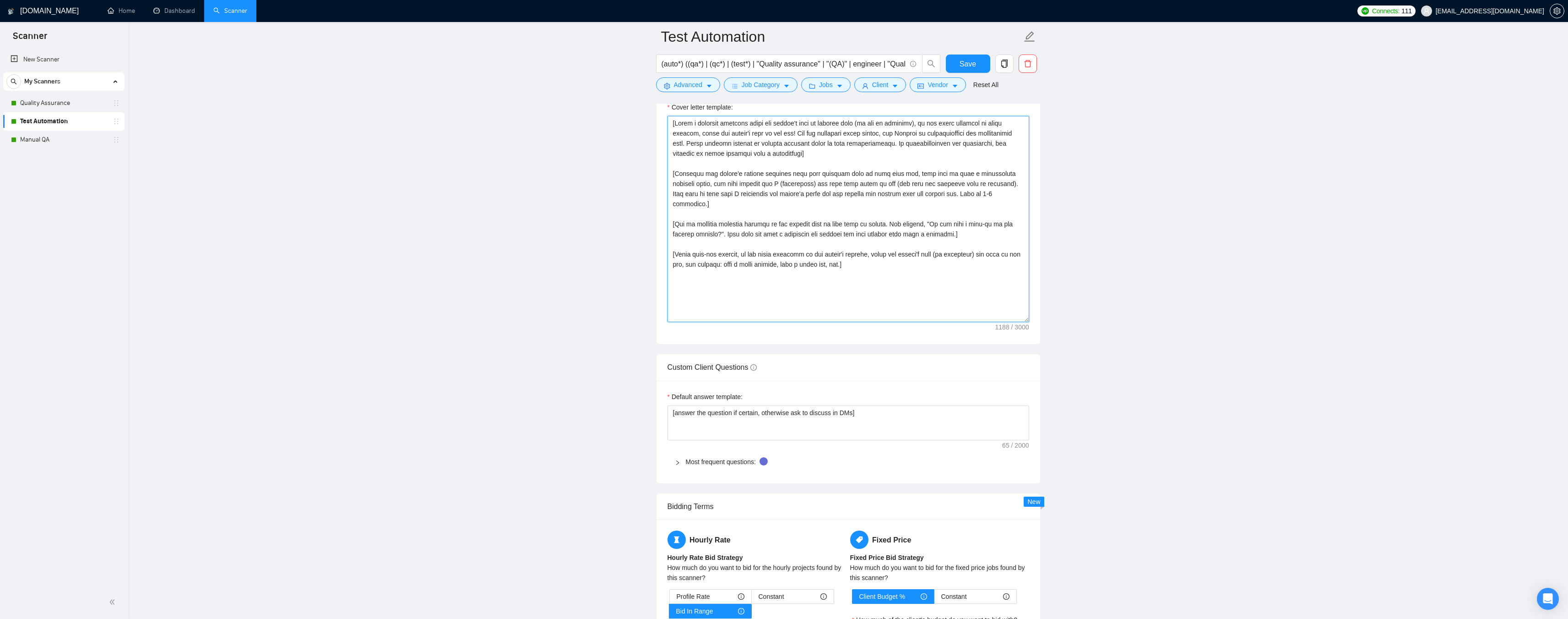
click at [887, 256] on textarea "Cover letter template:" at bounding box center [848, 219] width 361 height 206
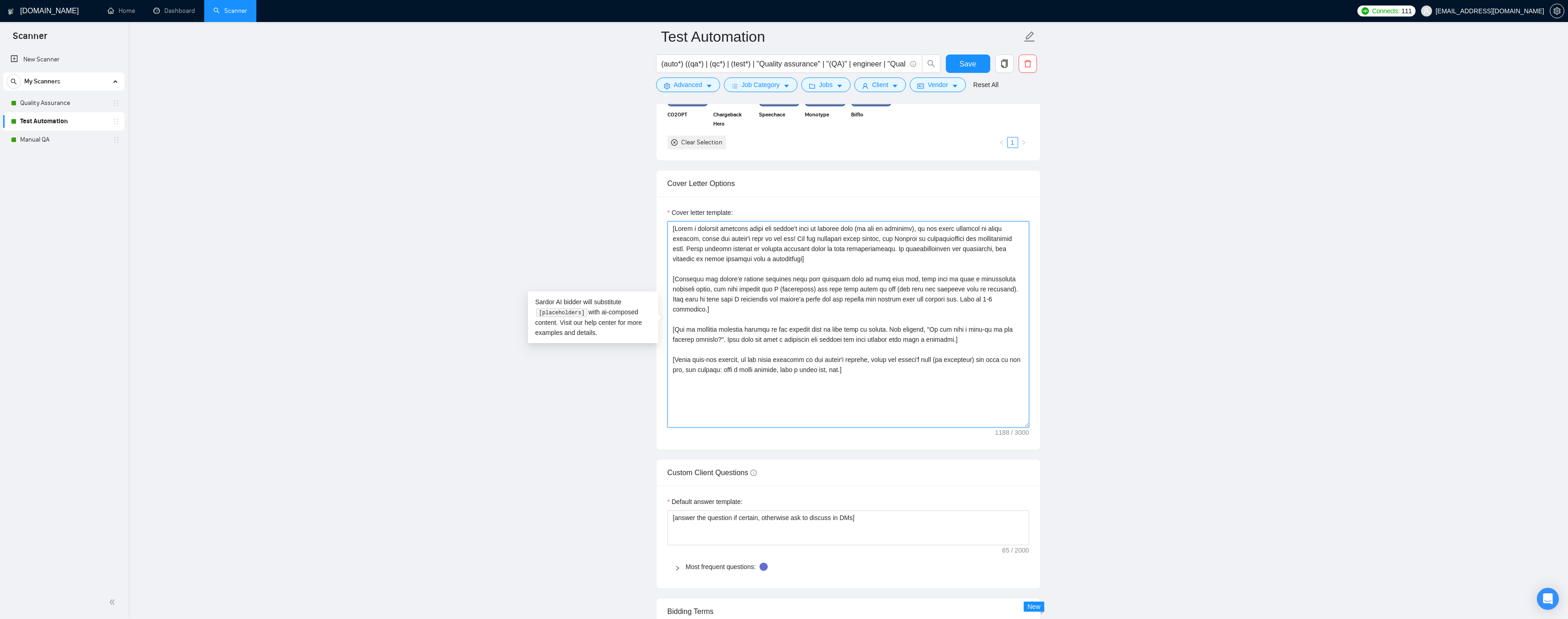
click at [820, 280] on textarea "Cover letter template:" at bounding box center [848, 324] width 361 height 206
paste textarea "conversational yet professional tone, using the client's time of the day"
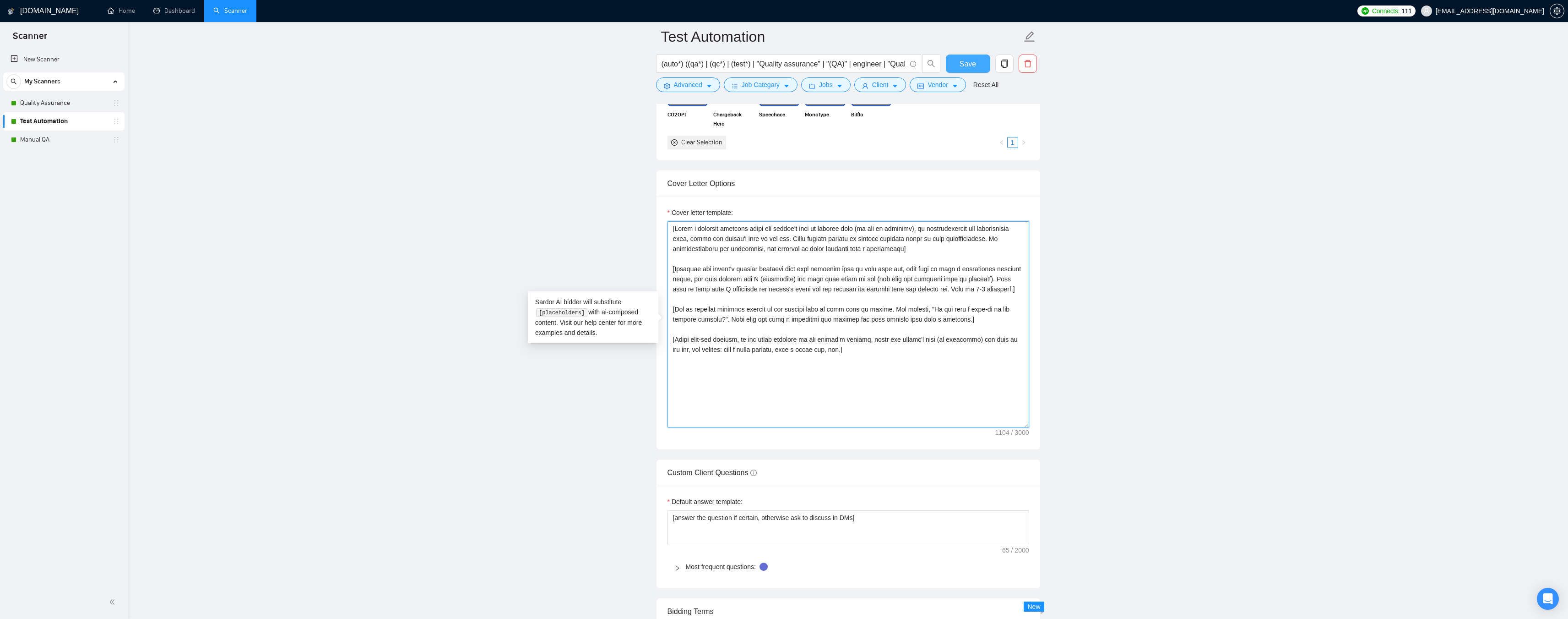
type textarea "[Write a personal greeting using the client's name or company name (if any is p…"
click at [960, 64] on button "Save" at bounding box center [968, 63] width 45 height 18
click at [33, 136] on link "Manual QA" at bounding box center [64, 140] width 87 height 18
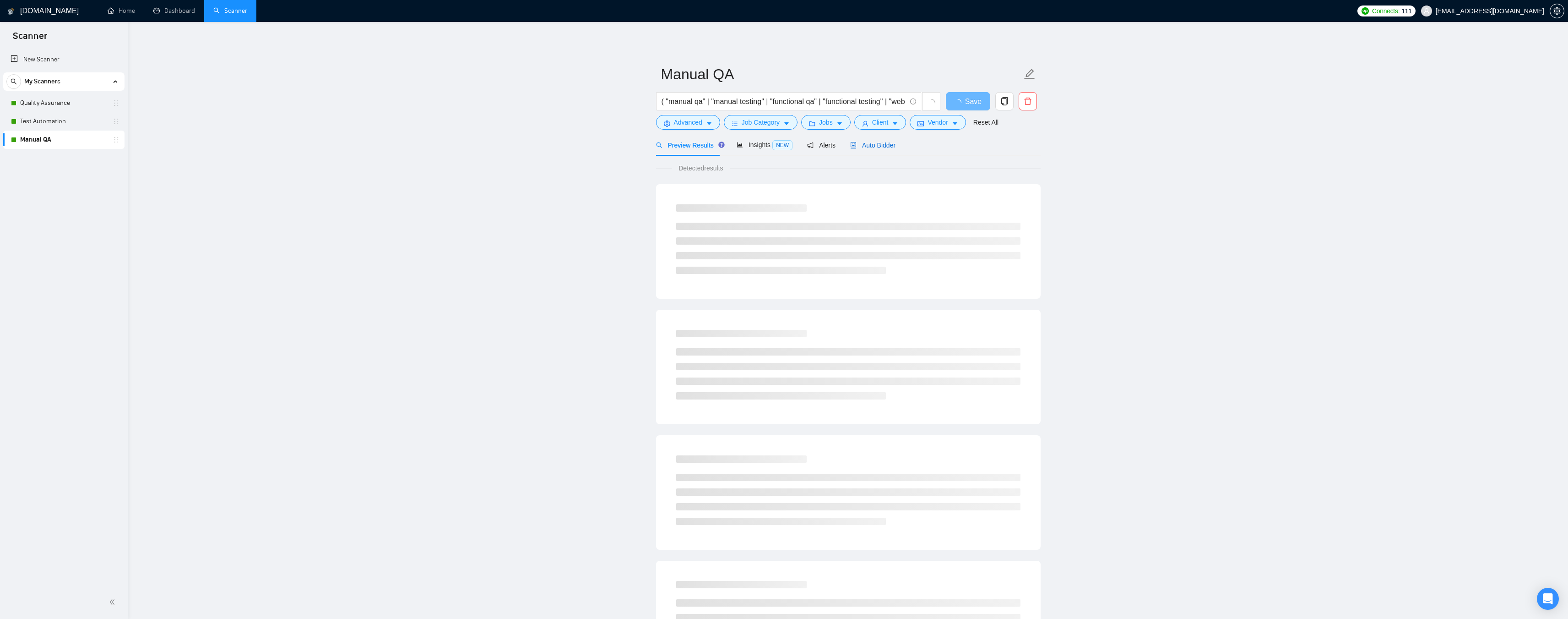
click at [884, 145] on span "Auto Bidder" at bounding box center [872, 145] width 45 height 7
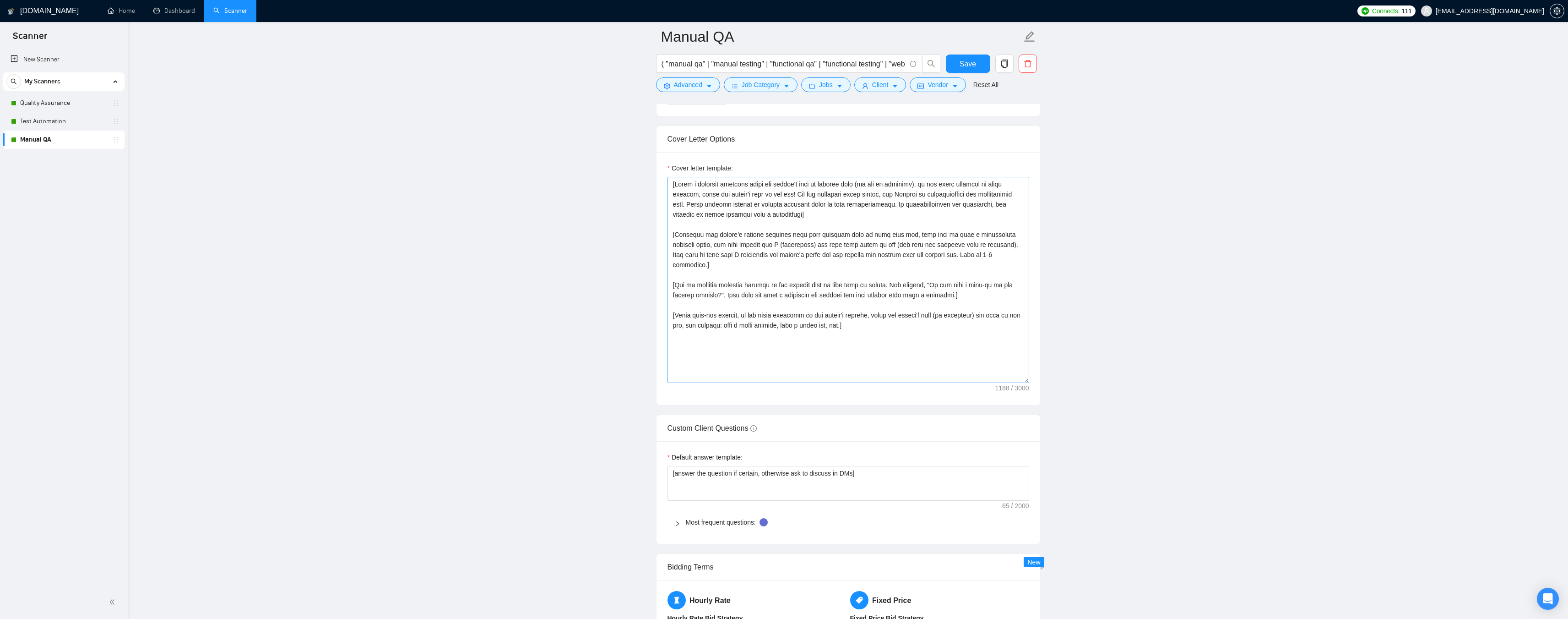
scroll to position [1008, 0]
click at [858, 315] on textarea "Cover letter template:" at bounding box center [848, 278] width 361 height 206
paste textarea "conversational yet professional tone, using the client's time of the day"
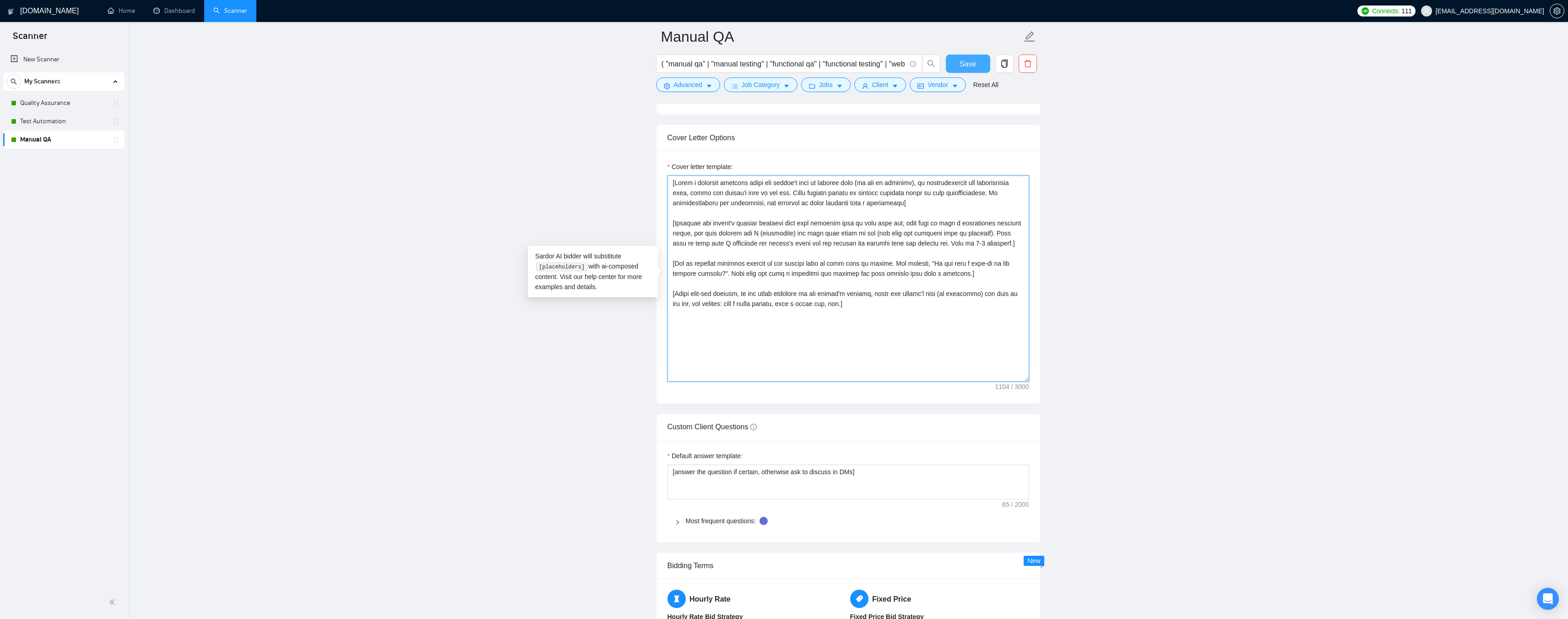
type textarea "[Write a personal greeting using the client's name or company name (if any is p…"
click at [964, 62] on span "Save" at bounding box center [968, 64] width 16 height 12
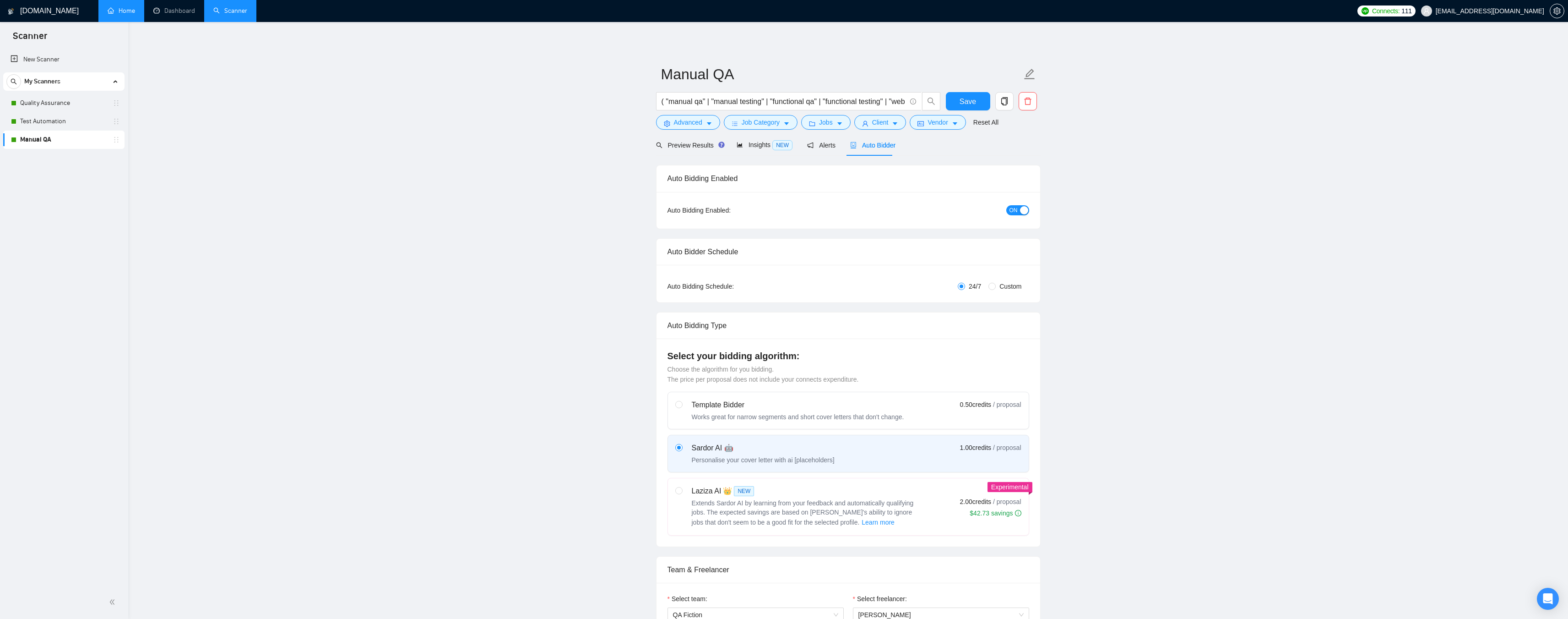
drag, startPoint x: 60, startPoint y: 103, endPoint x: 118, endPoint y: 4, distance: 114.7
click at [60, 103] on link "Quality Assurance" at bounding box center [64, 103] width 87 height 18
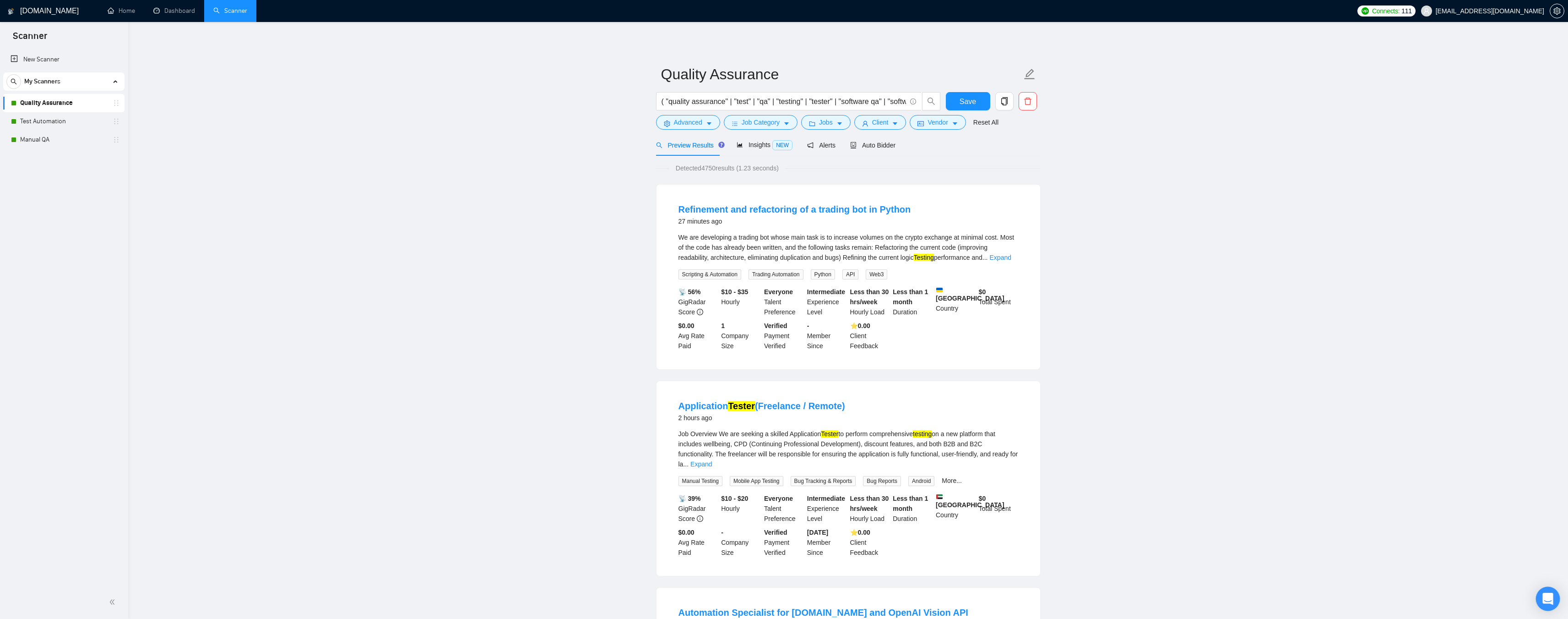
click at [1541, 599] on div "Open Intercom Messenger" at bounding box center [1548, 599] width 24 height 24
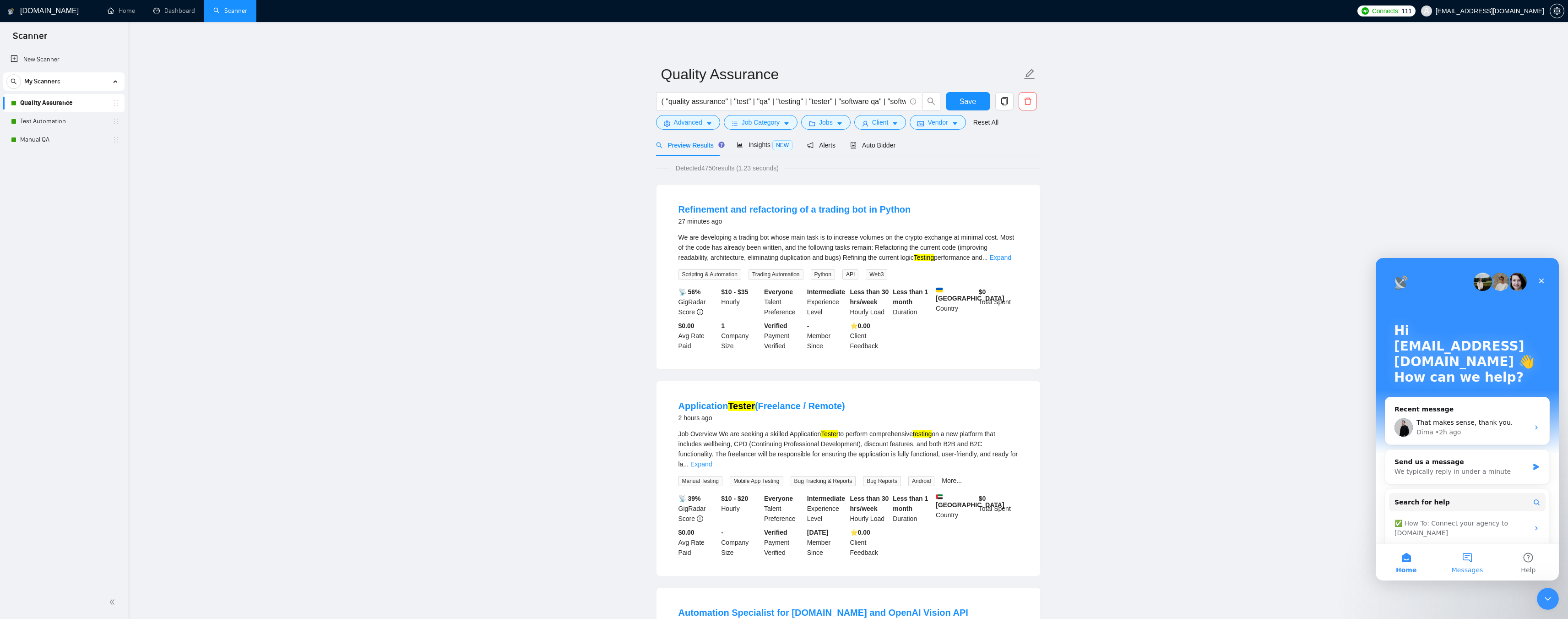
click at [1461, 557] on button "Messages" at bounding box center [1466, 562] width 61 height 37
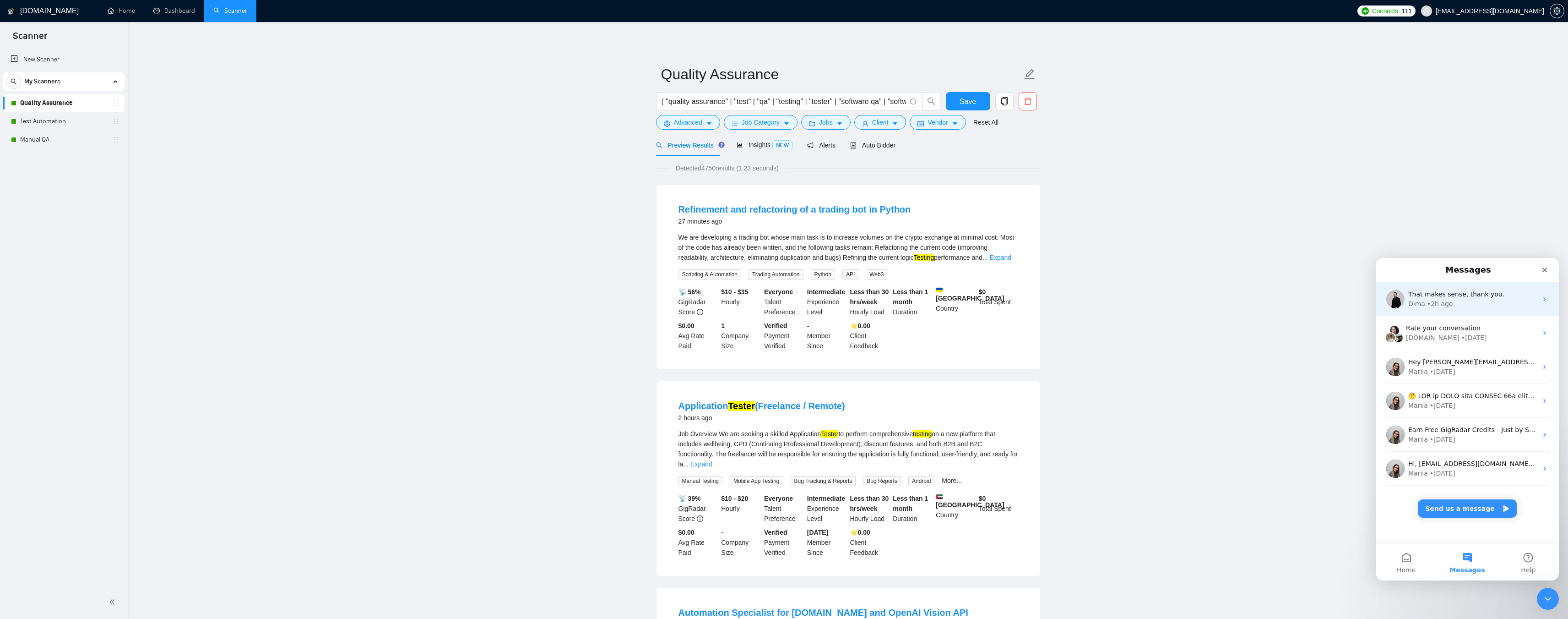
click at [1423, 299] on div "That makes sense, thank you." at bounding box center [1473, 294] width 129 height 9
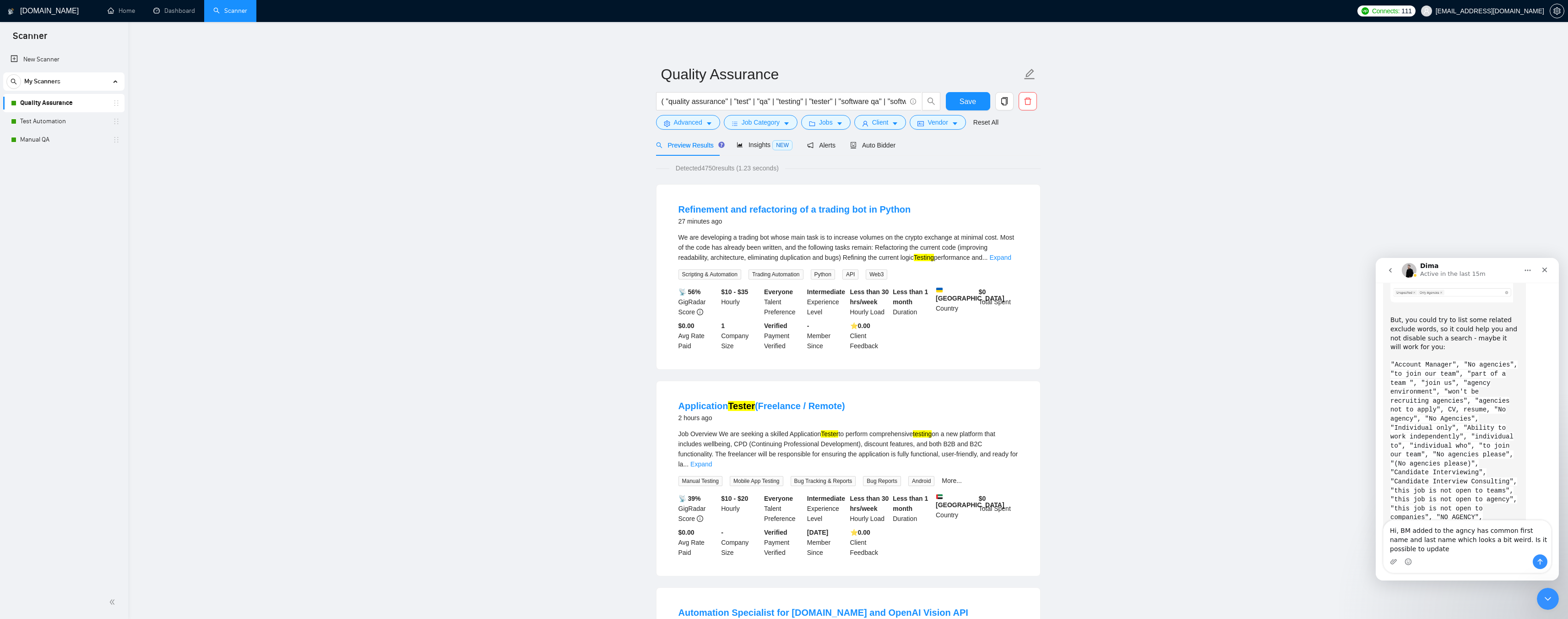
scroll to position [2193, 0]
paste textarea "the BM added to the agency has the same first and last name, which looks a bit …"
type textarea "Hi, the BM added to the agency has the same first and last name, which looks a …"
click at [1432, 556] on div "Intercom messenger" at bounding box center [1467, 561] width 168 height 15
click at [1497, 547] on textarea "Hi, the BM added to the agency has the same first and last name, which looks a …" at bounding box center [1467, 537] width 168 height 34
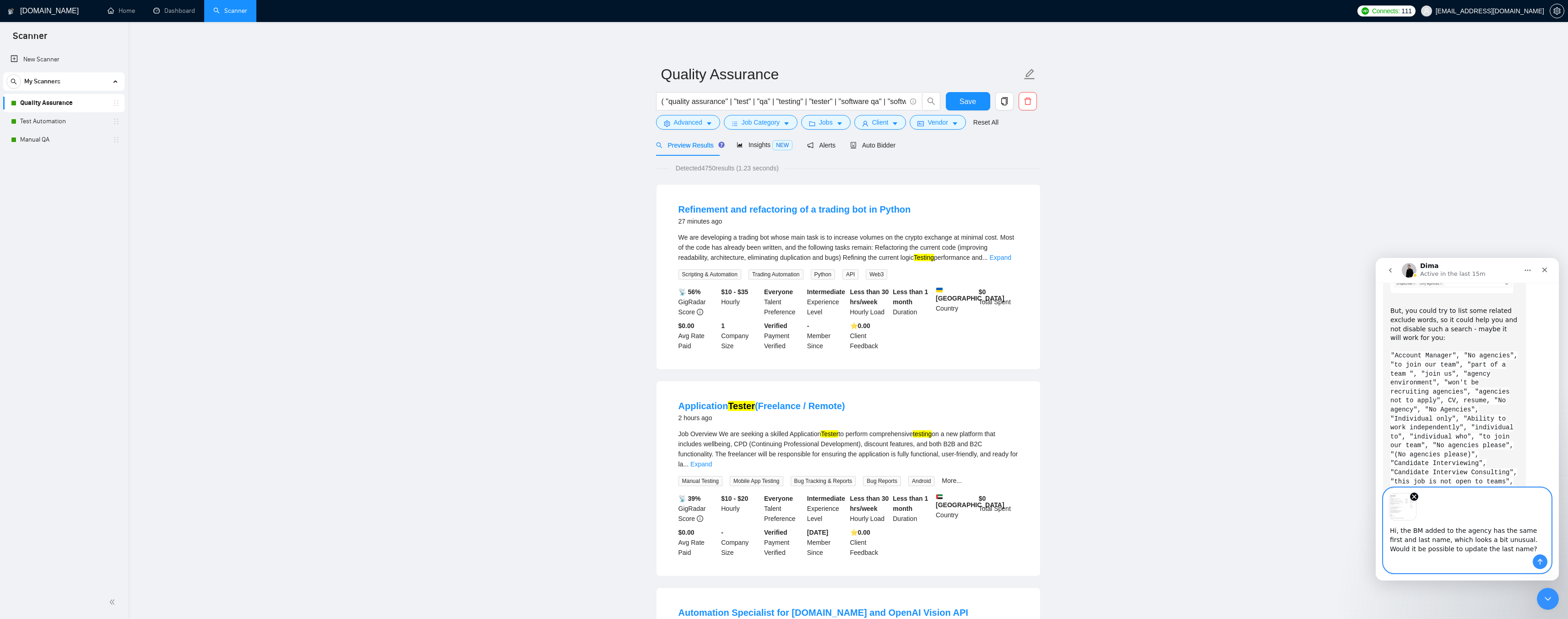
scroll to position [2225, 0]
click at [1540, 560] on icon "Send a message…" at bounding box center [1540, 561] width 5 height 6
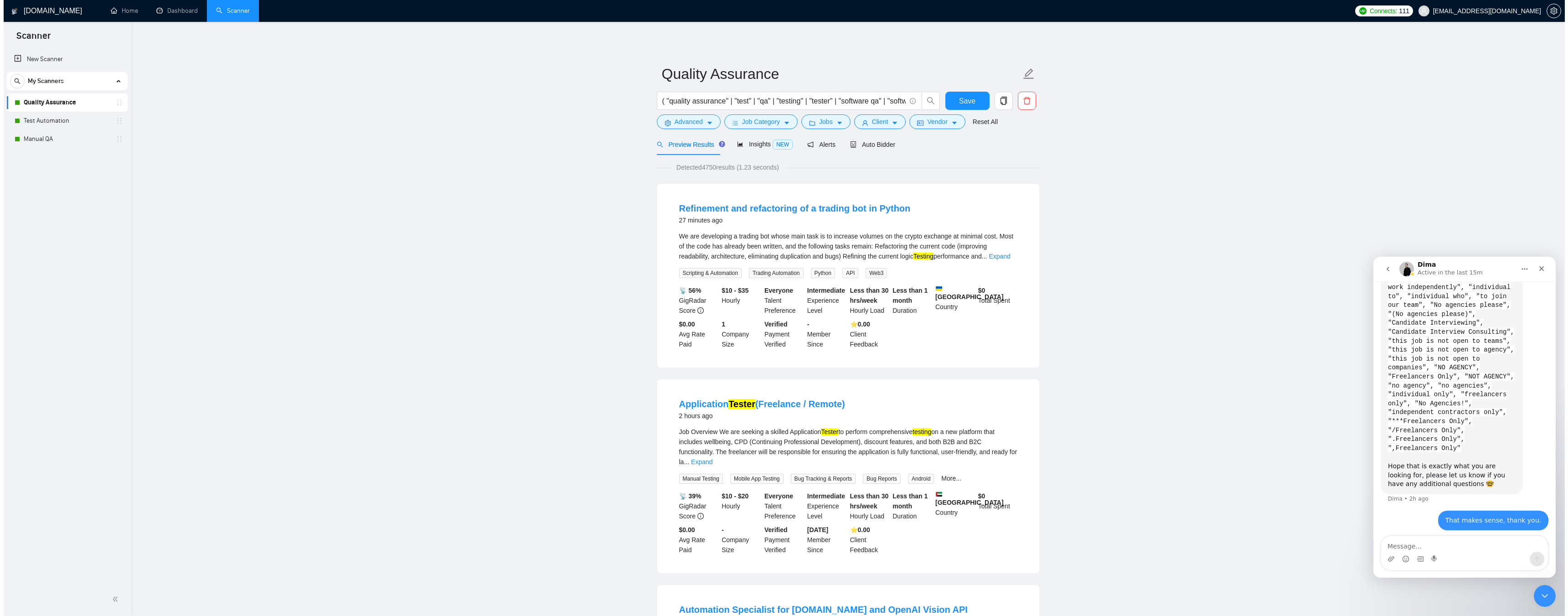
scroll to position [2320, 0]
click at [174, 11] on link "Dashboard" at bounding box center [174, 10] width 42 height 7
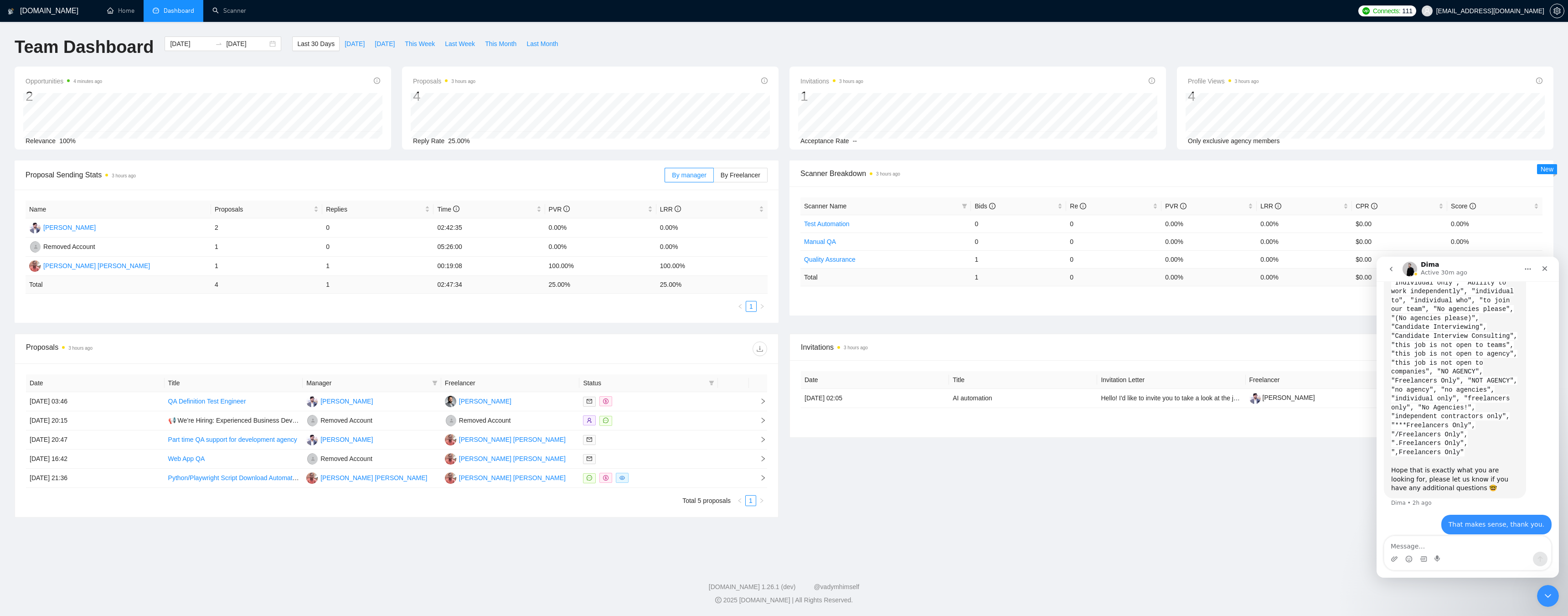
scroll to position [2320, 0]
